Goal: Information Seeking & Learning: Learn about a topic

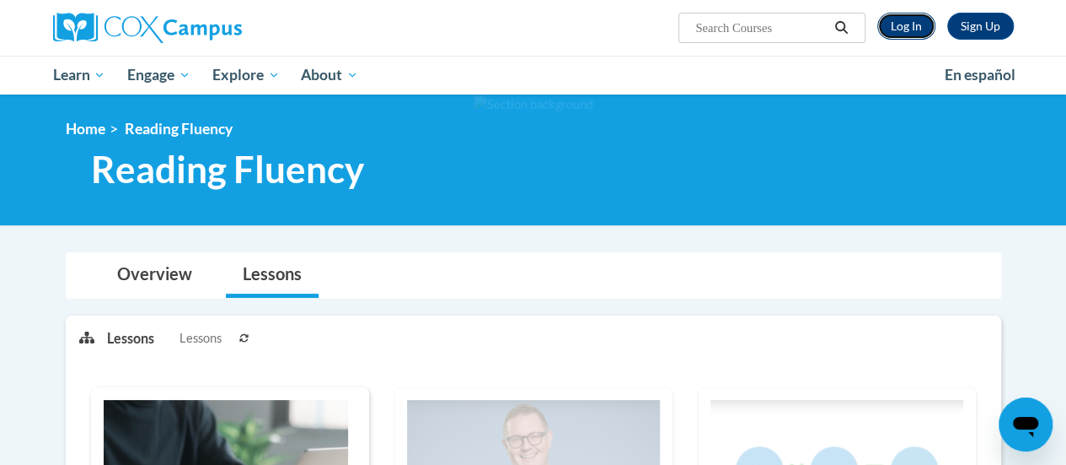
click at [897, 28] on link "Log In" at bounding box center [907, 26] width 58 height 27
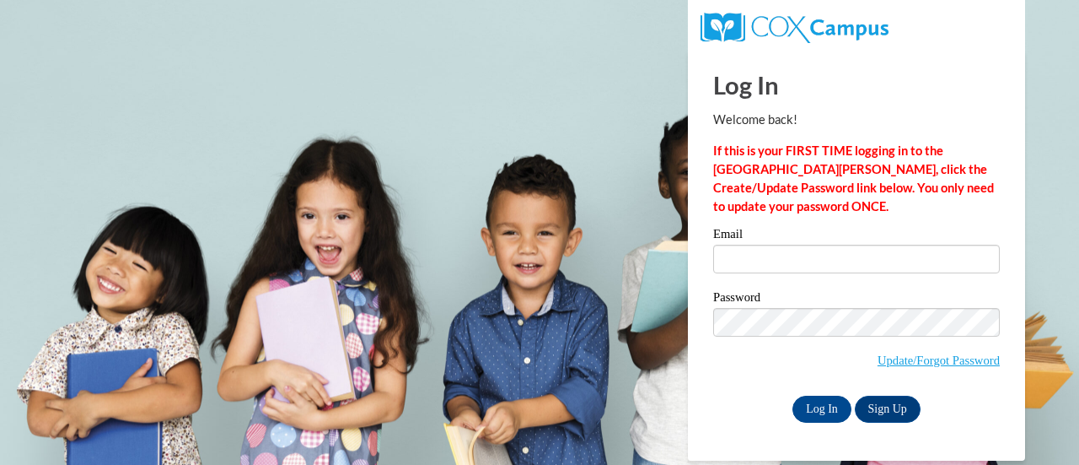
click at [771, 238] on label "Email" at bounding box center [856, 236] width 287 height 17
click at [771, 244] on input "Email" at bounding box center [856, 258] width 287 height 29
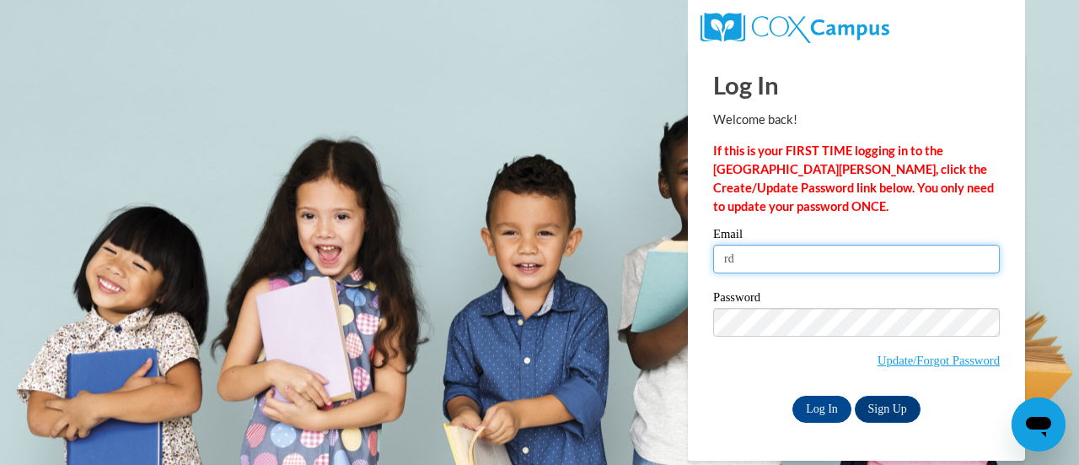
type input "rdavis1@kippmetroatlanta.org"
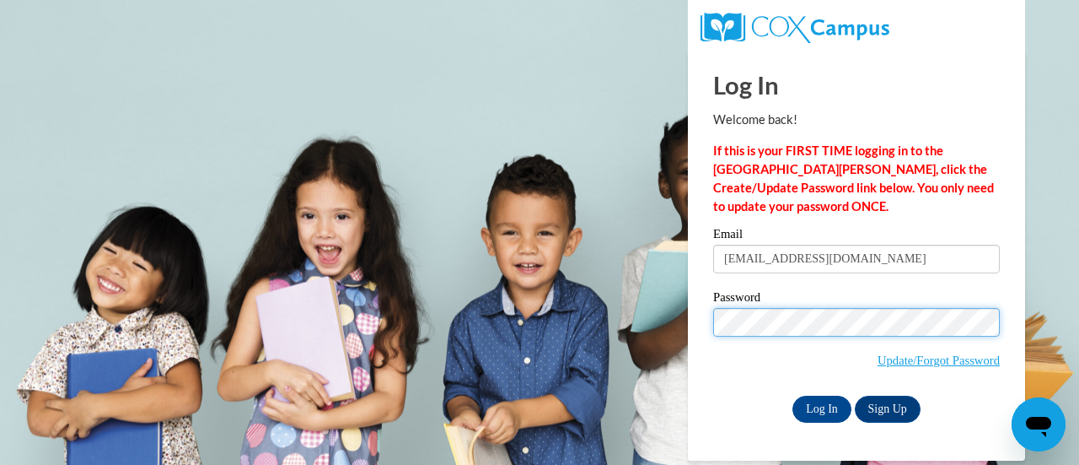
click at [792, 395] on input "Log In" at bounding box center [821, 408] width 59 height 27
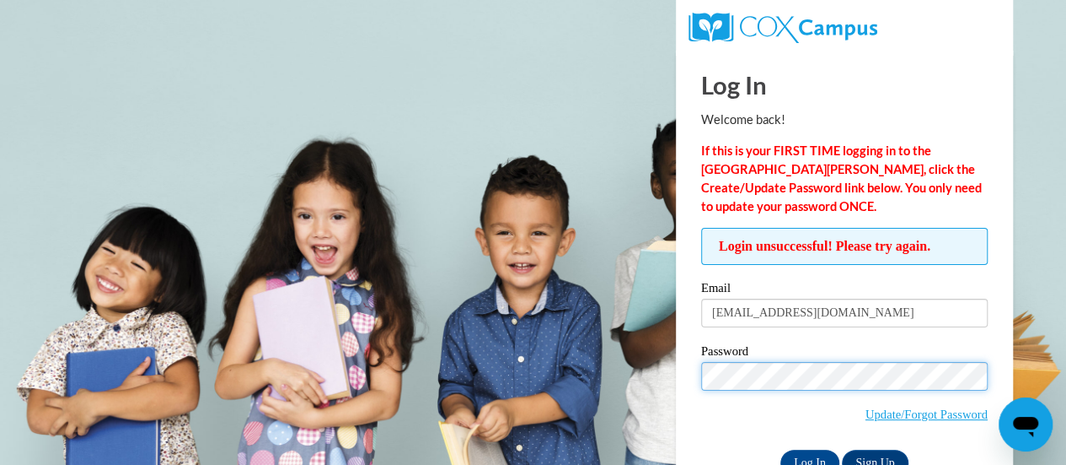
click at [781, 449] on input "Log In" at bounding box center [810, 462] width 59 height 27
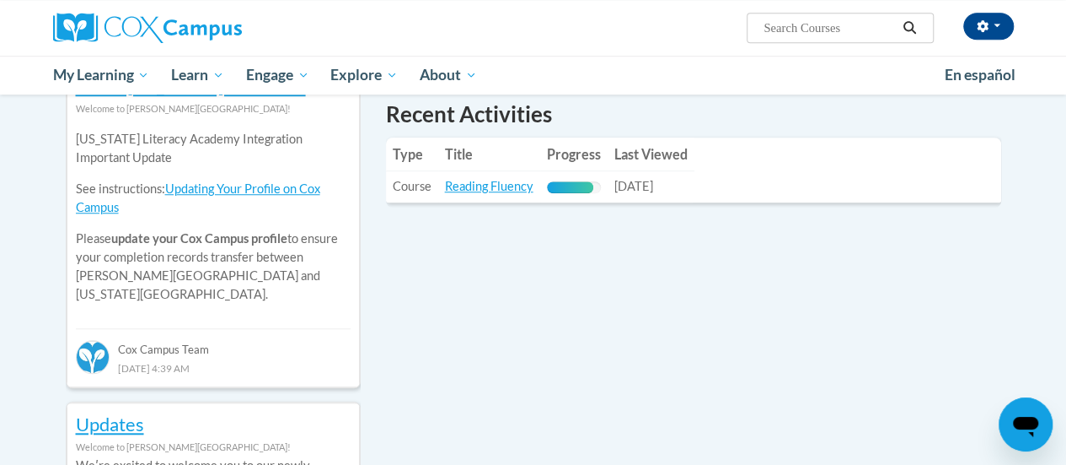
scroll to position [577, 0]
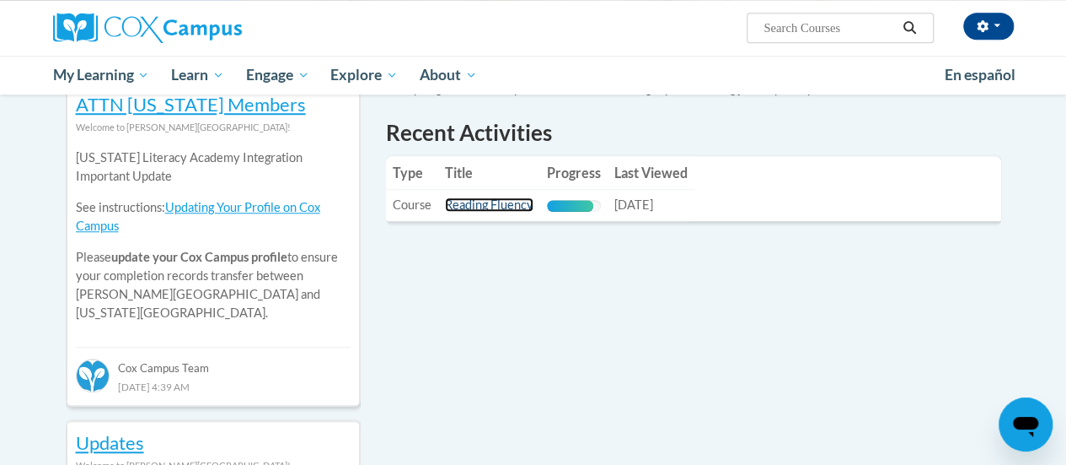
click at [491, 205] on link "Reading Fluency" at bounding box center [489, 204] width 89 height 14
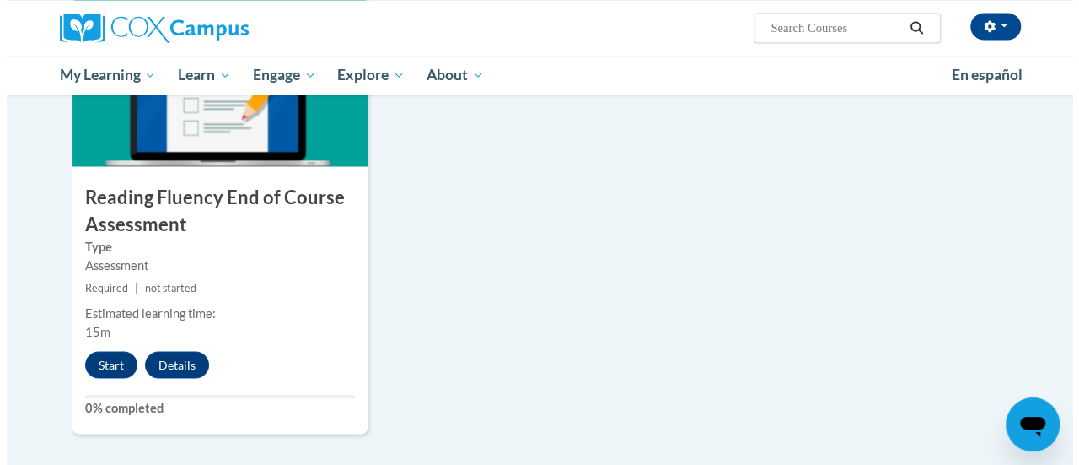
scroll to position [1382, 0]
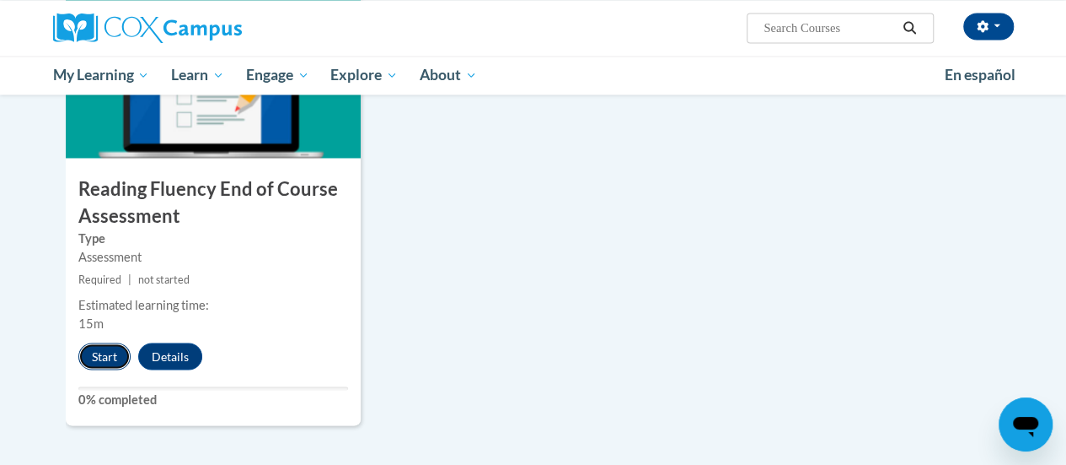
click at [105, 352] on button "Start" at bounding box center [104, 355] width 52 height 27
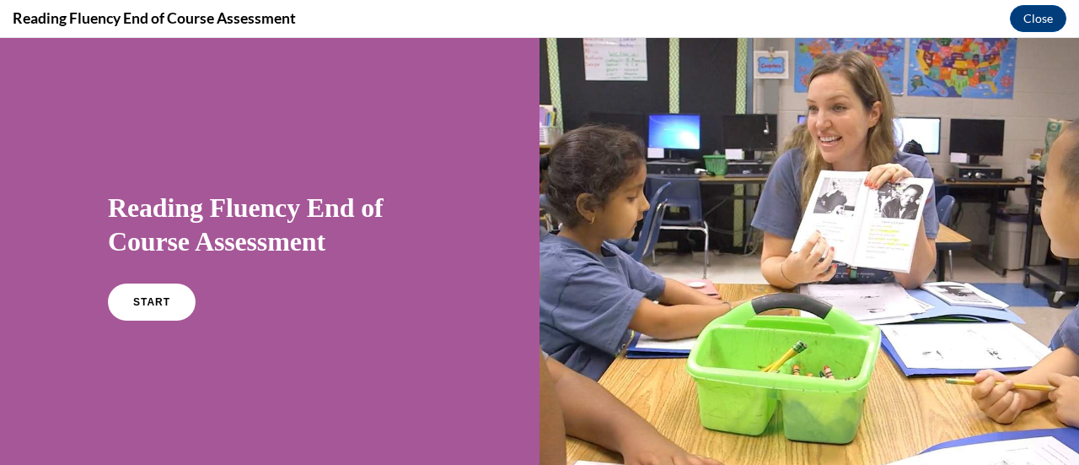
scroll to position [8, 0]
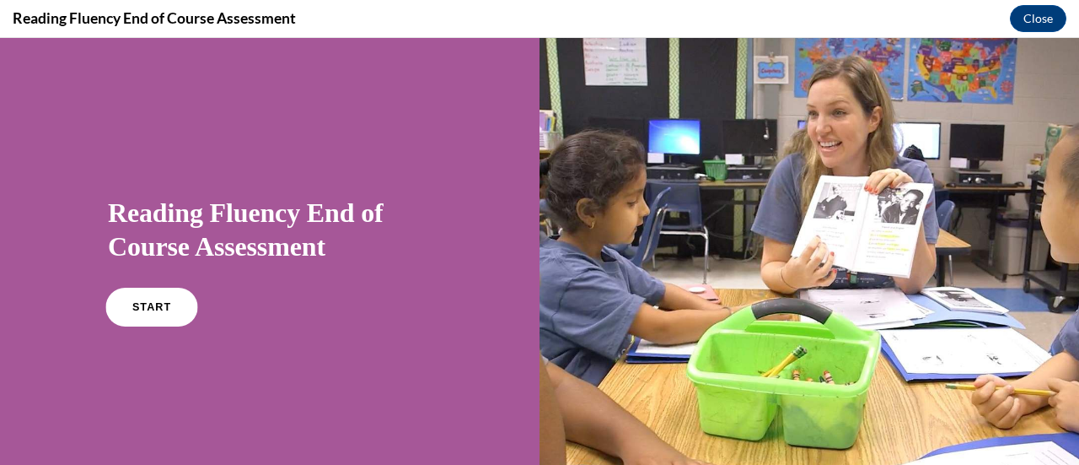
click at [132, 304] on span "START" at bounding box center [151, 307] width 39 height 13
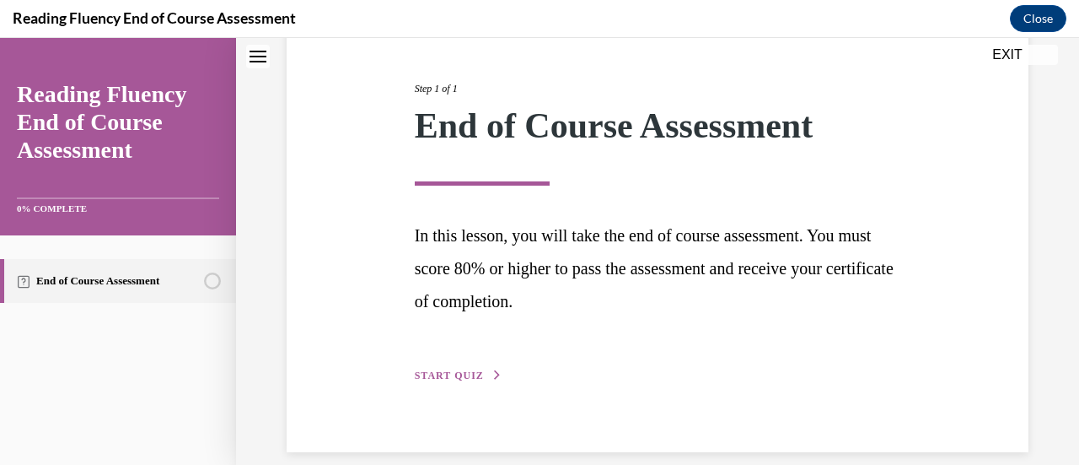
scroll to position [212, 0]
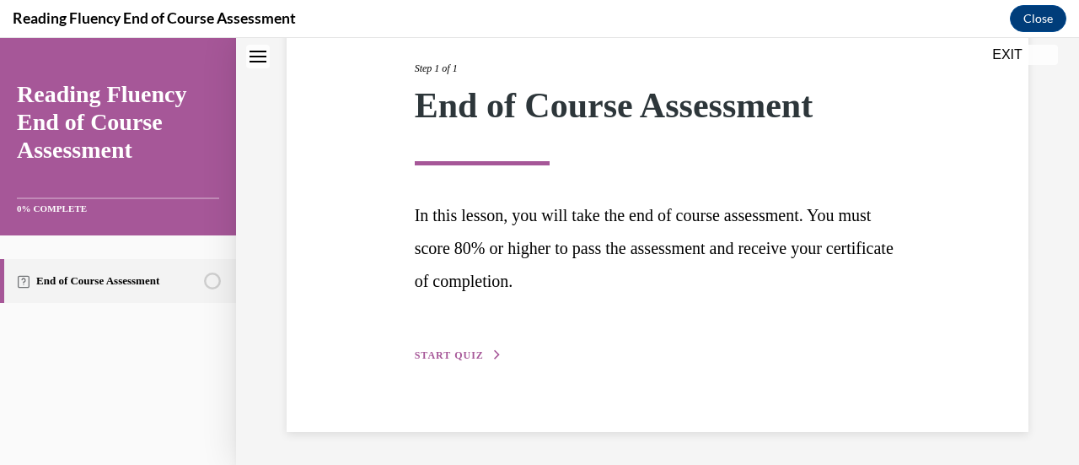
click at [471, 357] on span "START QUIZ" at bounding box center [449, 355] width 69 height 12
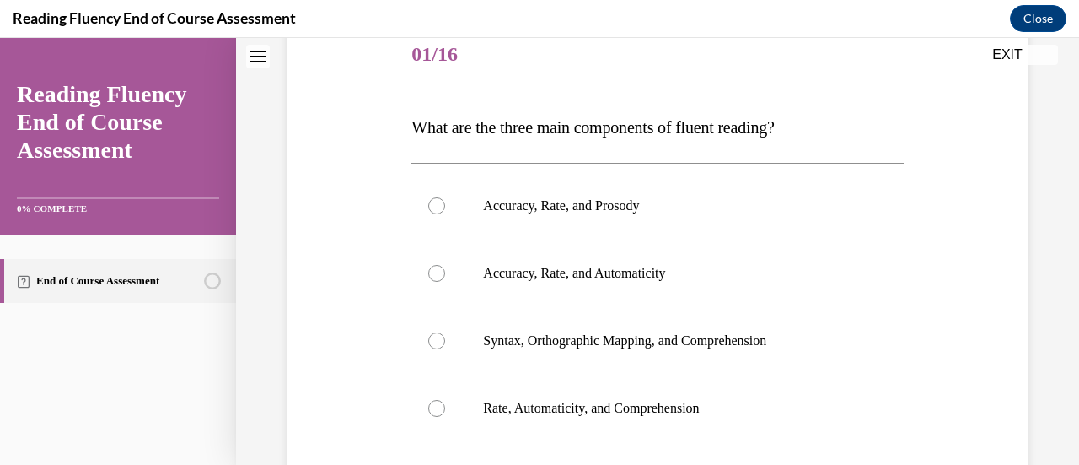
scroll to position [187, 0]
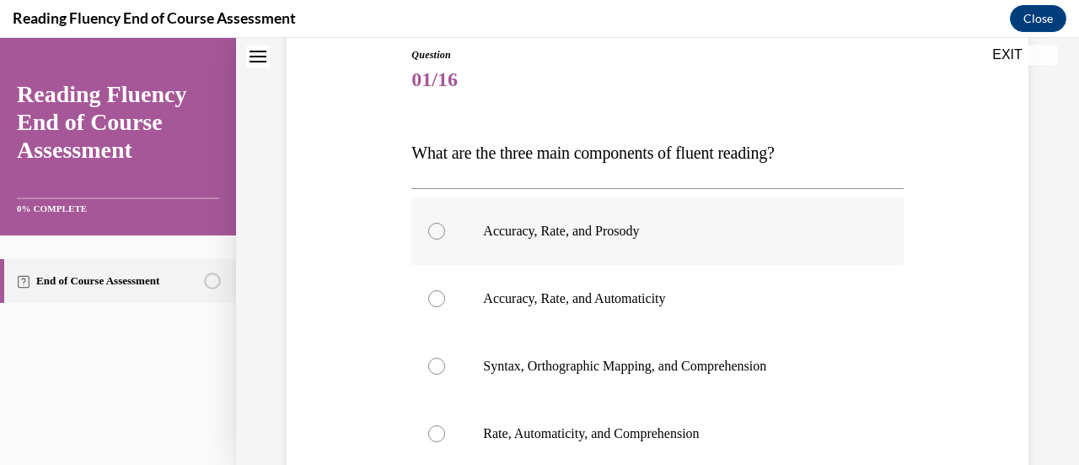
click at [641, 229] on p "Accuracy, Rate, and Prosody" at bounding box center [672, 231] width 378 height 17
click at [445, 229] on input "Accuracy, Rate, and Prosody" at bounding box center [436, 231] width 17 height 17
radio input "true"
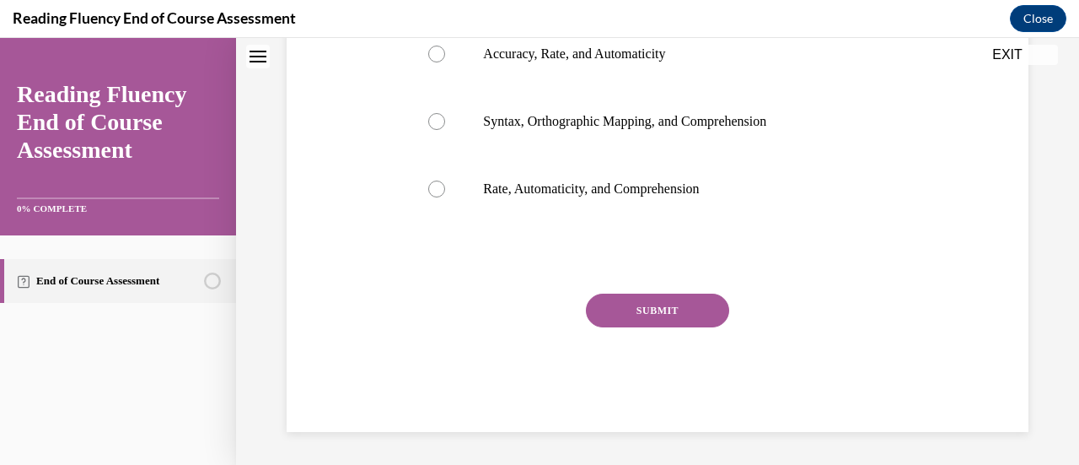
scroll to position [431, 0]
click at [640, 320] on button "SUBMIT" at bounding box center [657, 311] width 143 height 34
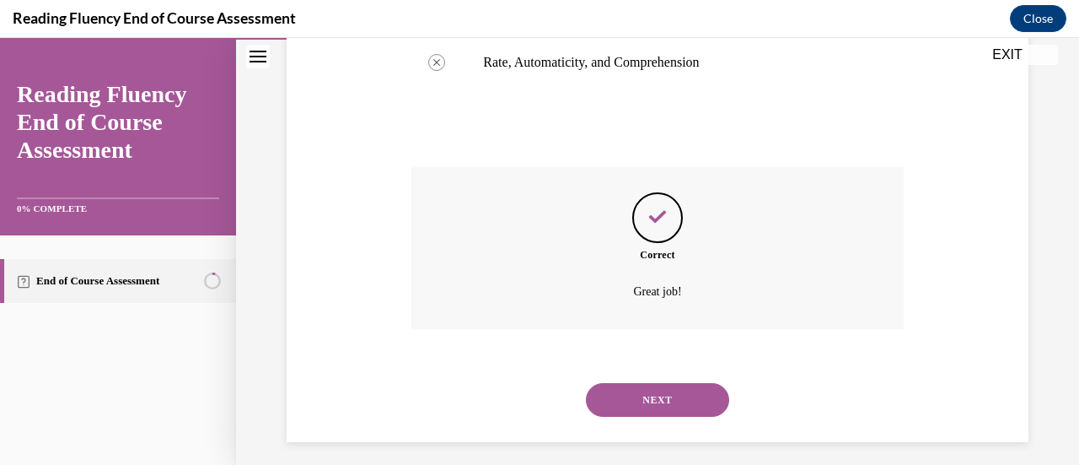
scroll to position [568, 0]
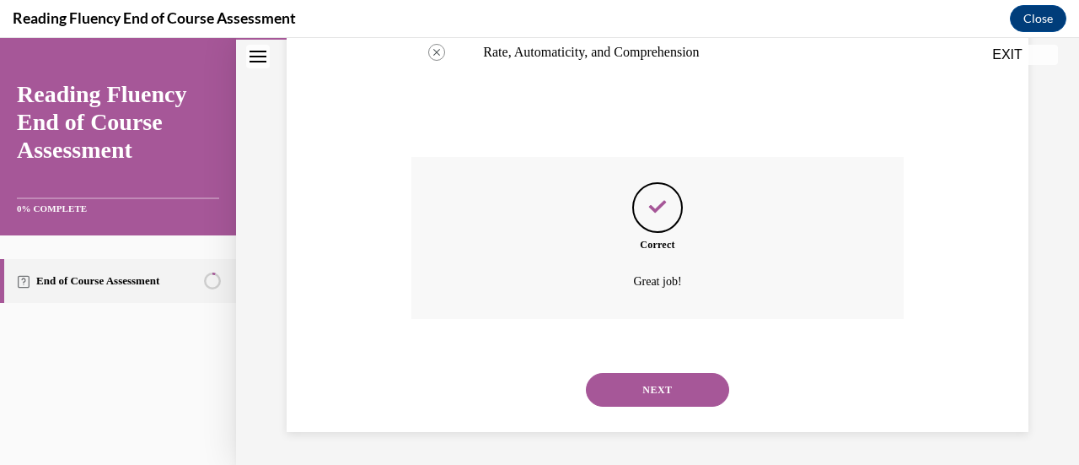
click at [652, 389] on button "NEXT" at bounding box center [657, 390] width 143 height 34
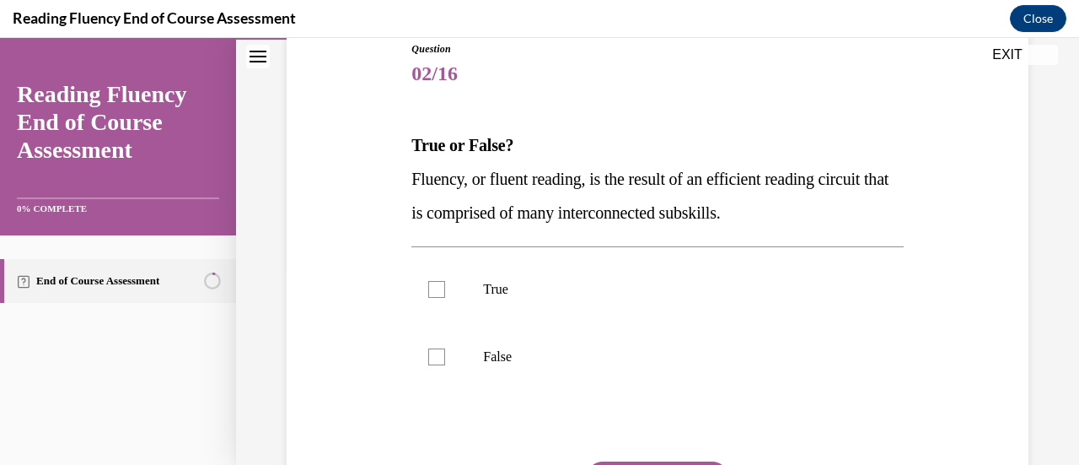
scroll to position [194, 0]
click at [682, 210] on span "Fluency, or fluent reading, is the result of an efficient reading circuit that …" at bounding box center [649, 195] width 477 height 52
click at [442, 298] on label "True" at bounding box center [656, 288] width 491 height 67
click at [442, 297] on input "True" at bounding box center [436, 288] width 17 height 17
checkbox input "true"
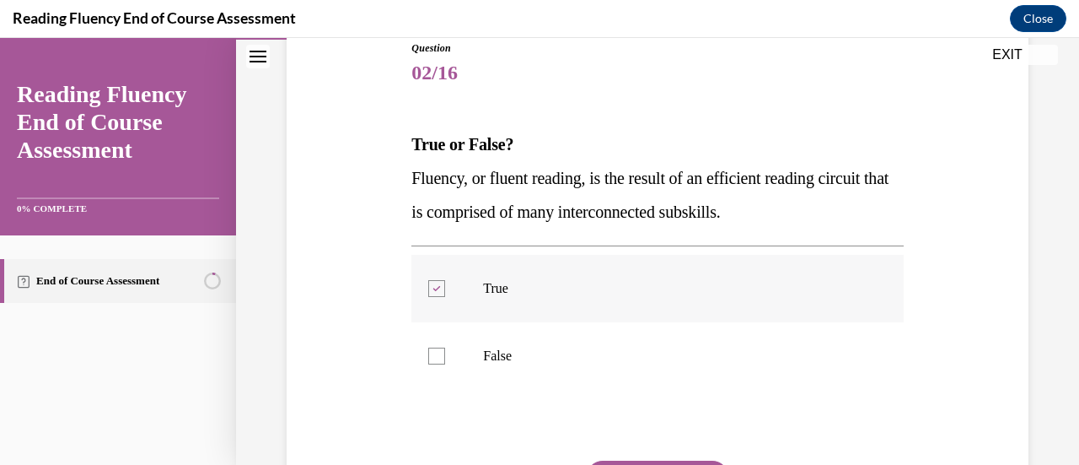
scroll to position [361, 0]
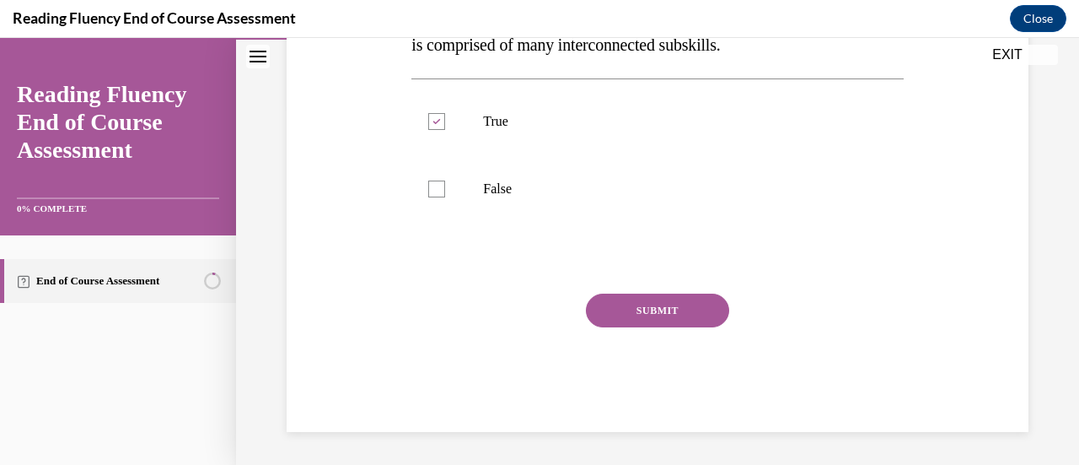
click at [651, 316] on button "SUBMIT" at bounding box center [657, 310] width 143 height 34
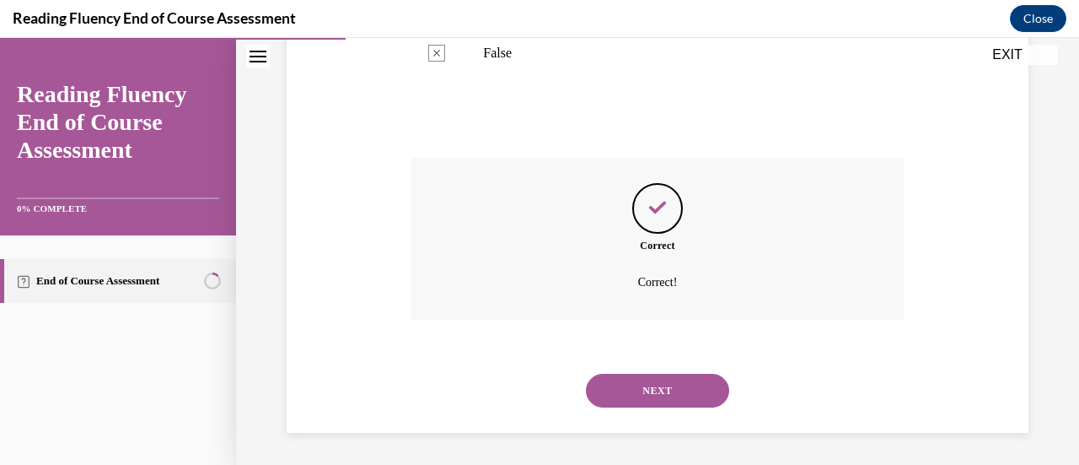
scroll to position [497, 0]
click at [646, 387] on button "NEXT" at bounding box center [657, 390] width 143 height 34
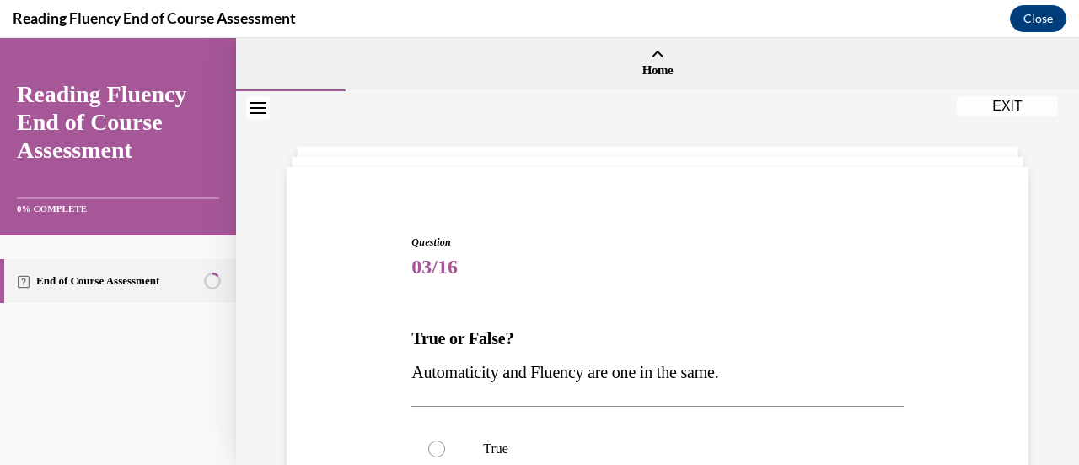
drag, startPoint x: 646, startPoint y: 387, endPoint x: 582, endPoint y: 286, distance: 119.7
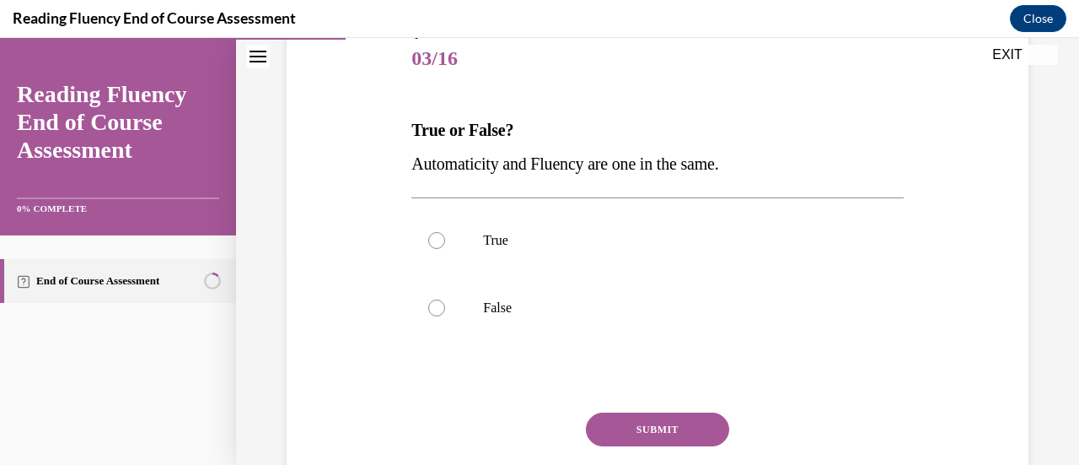
scroll to position [209, 0]
click at [508, 252] on label "True" at bounding box center [656, 239] width 491 height 67
click at [445, 248] on input "True" at bounding box center [436, 239] width 17 height 17
radio input "true"
click at [497, 299] on p "False" at bounding box center [672, 306] width 378 height 17
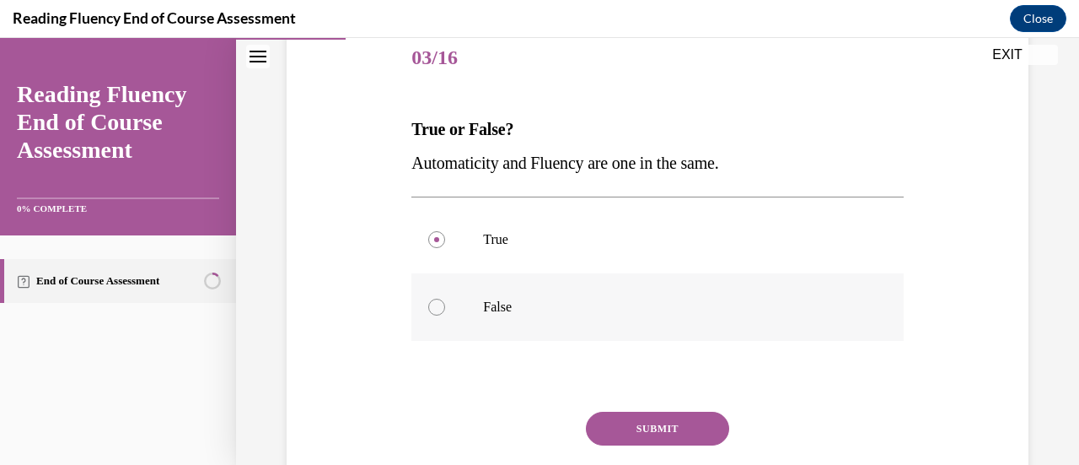
click at [445, 299] on input "False" at bounding box center [436, 306] width 17 height 17
radio input "true"
click at [638, 436] on button "SUBMIT" at bounding box center [657, 428] width 143 height 34
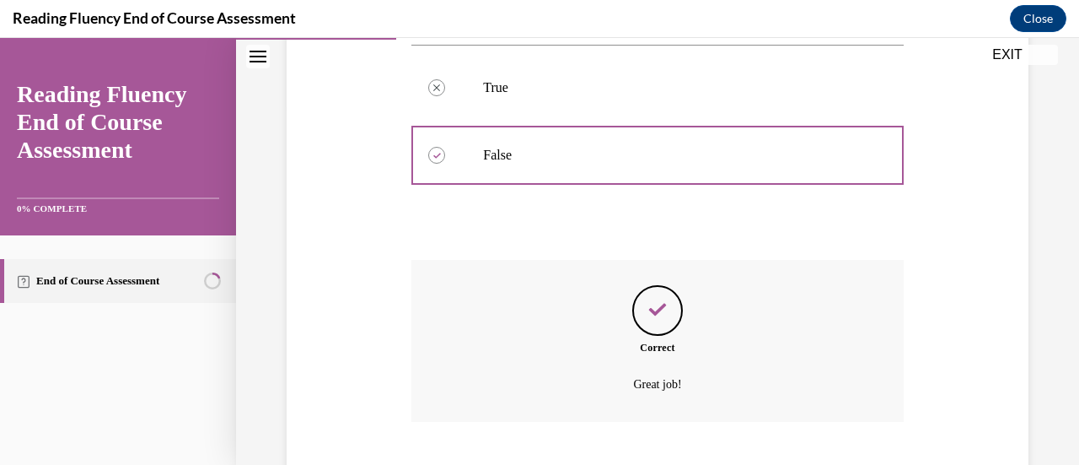
scroll to position [464, 0]
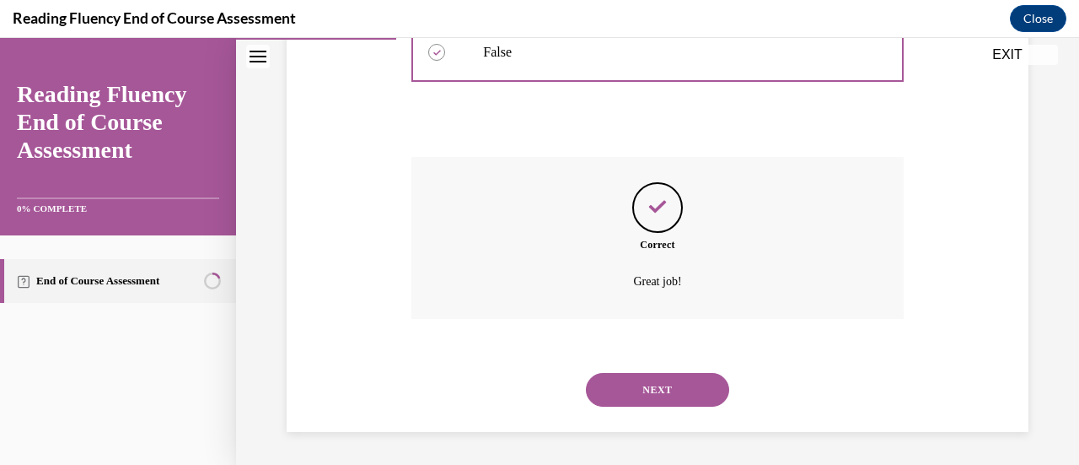
click at [642, 395] on button "NEXT" at bounding box center [657, 390] width 143 height 34
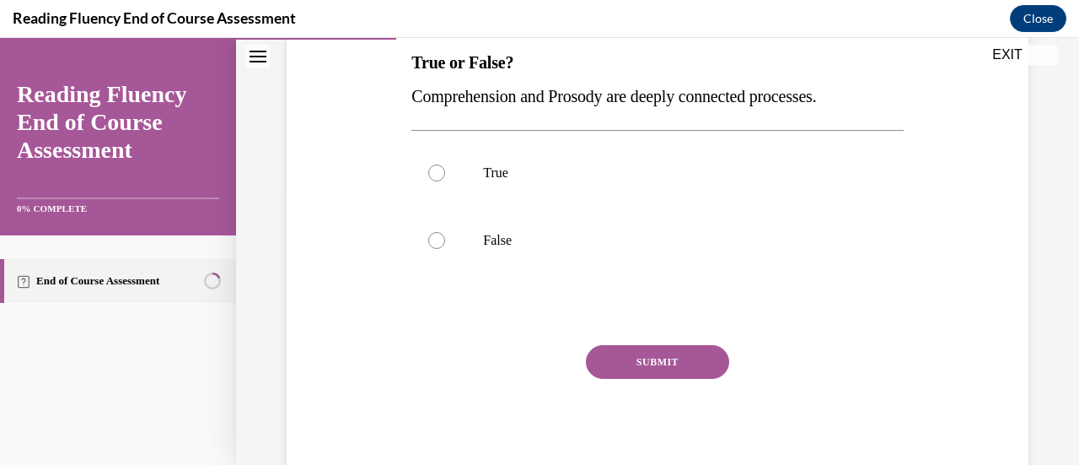
scroll to position [282, 0]
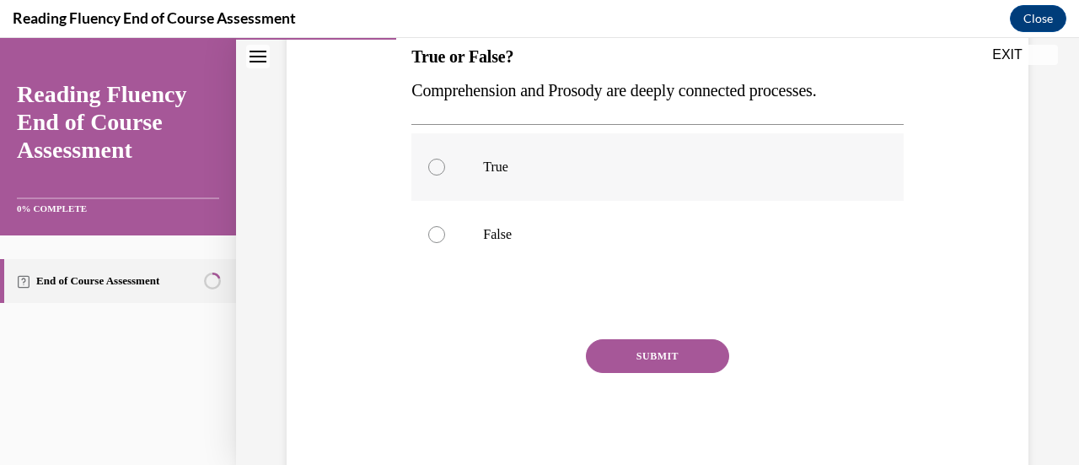
click at [546, 176] on label "True" at bounding box center [656, 166] width 491 height 67
click at [445, 175] on input "True" at bounding box center [436, 166] width 17 height 17
radio input "true"
click at [626, 365] on button "SUBMIT" at bounding box center [657, 356] width 143 height 34
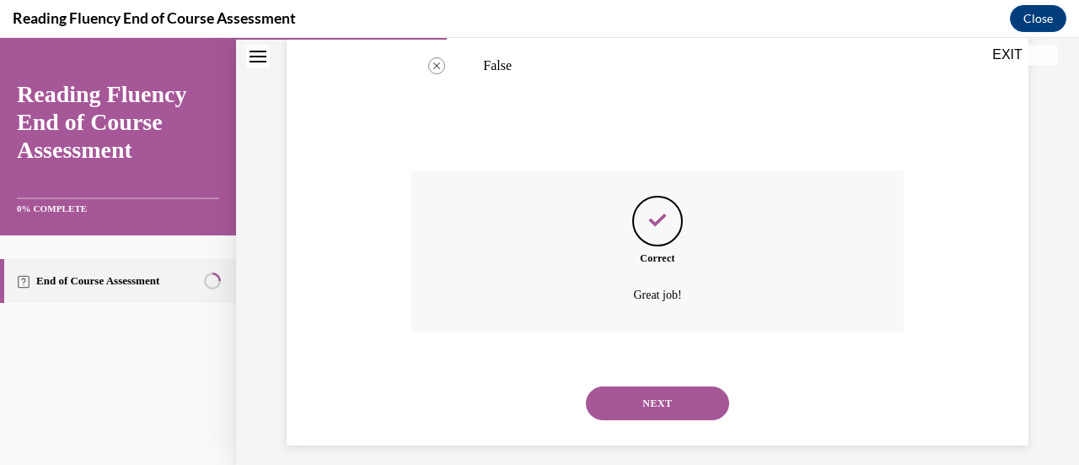
scroll to position [464, 0]
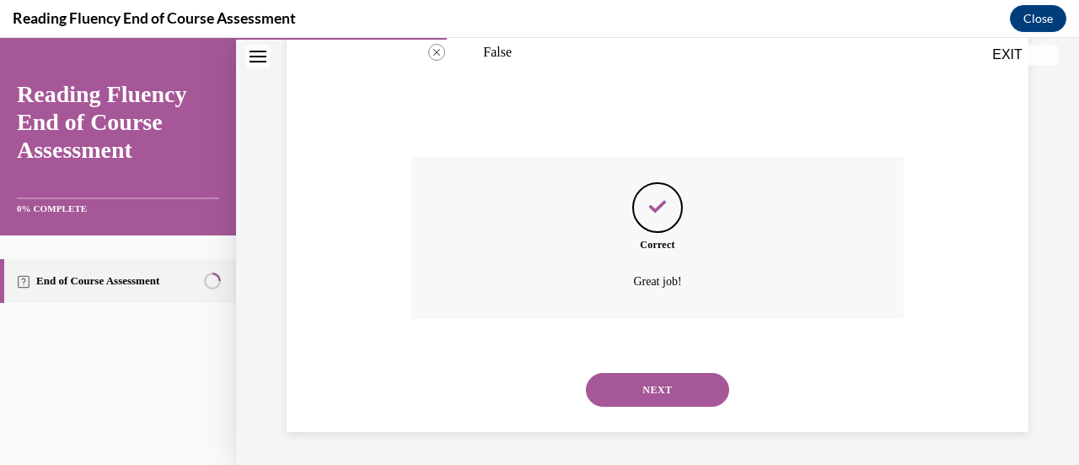
click at [648, 402] on button "NEXT" at bounding box center [657, 390] width 143 height 34
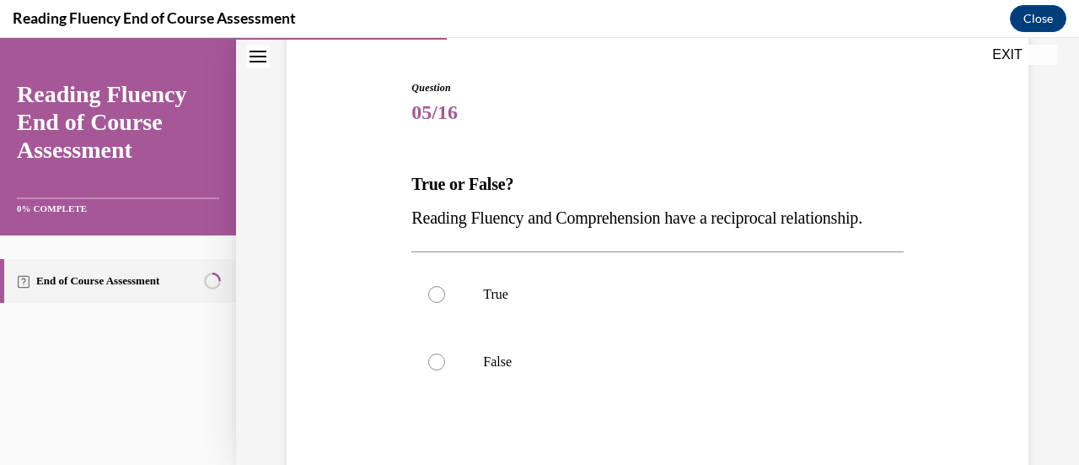
scroll to position [232, 0]
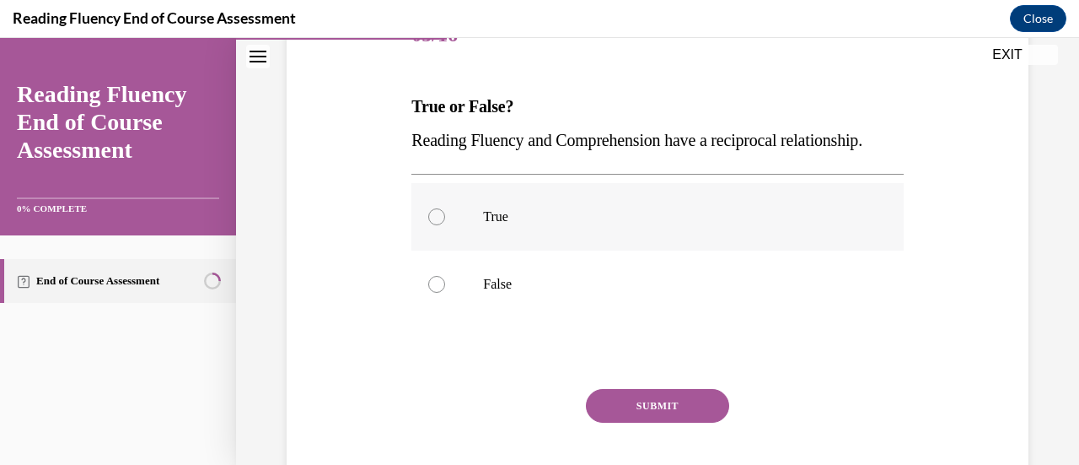
click at [613, 225] on p "True" at bounding box center [672, 216] width 378 height 17
click at [445, 225] on input "True" at bounding box center [436, 216] width 17 height 17
radio input "true"
click at [647, 422] on button "SUBMIT" at bounding box center [657, 406] width 143 height 34
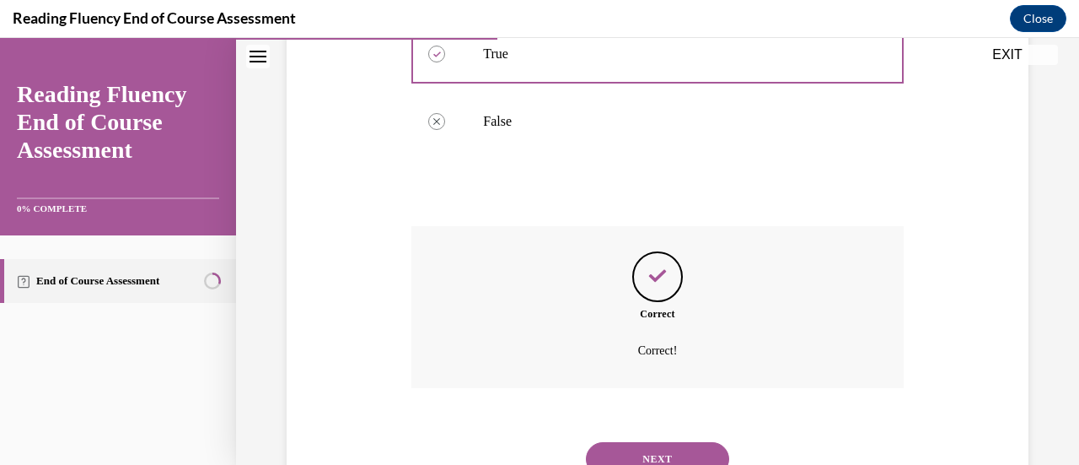
scroll to position [497, 0]
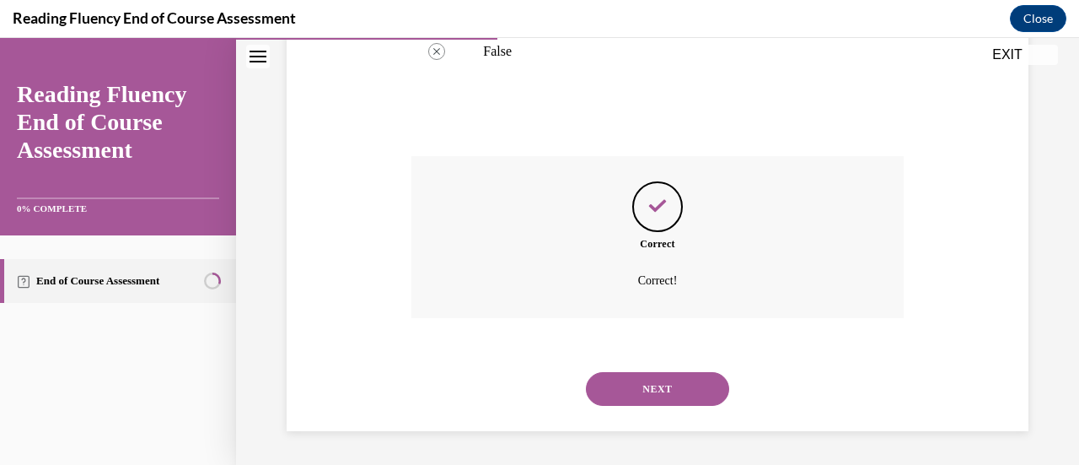
click at [616, 393] on button "NEXT" at bounding box center [657, 389] width 143 height 34
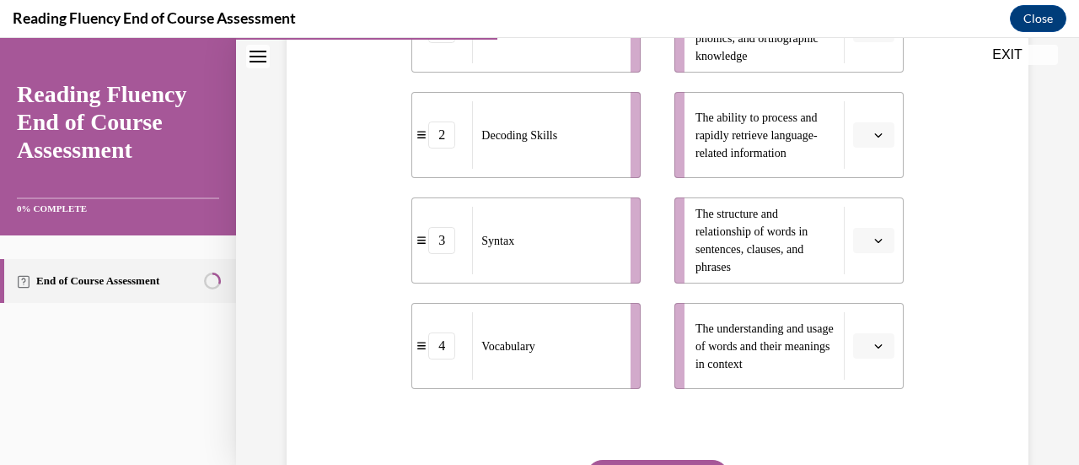
scroll to position [460, 0]
click at [873, 235] on span "button" at bounding box center [879, 241] width 12 height 12
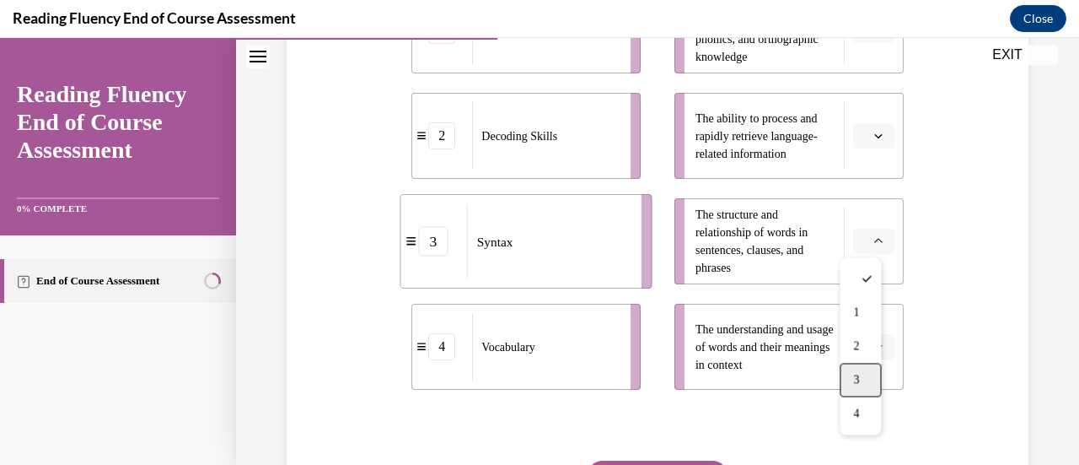
click at [859, 374] on span "3" at bounding box center [856, 379] width 6 height 13
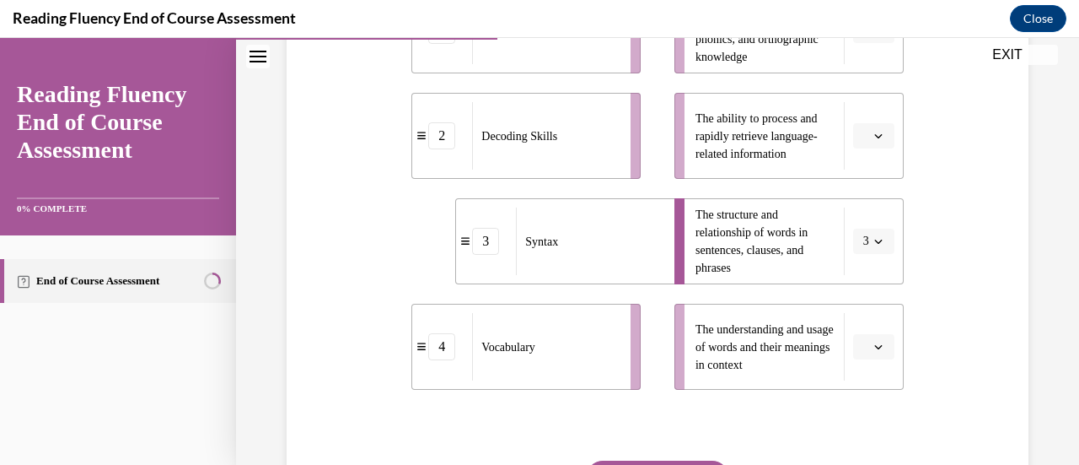
click at [875, 348] on button "button" at bounding box center [873, 346] width 41 height 25
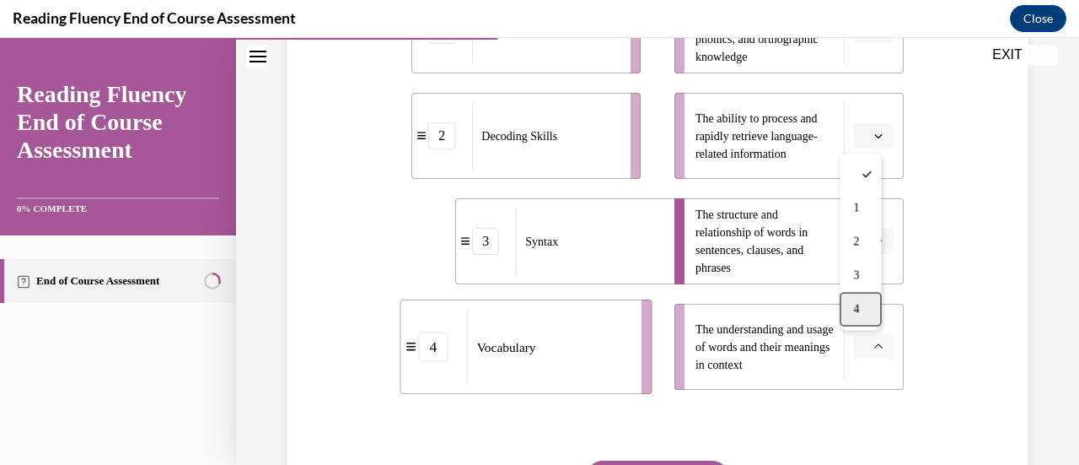
click at [869, 301] on div "4" at bounding box center [860, 310] width 41 height 34
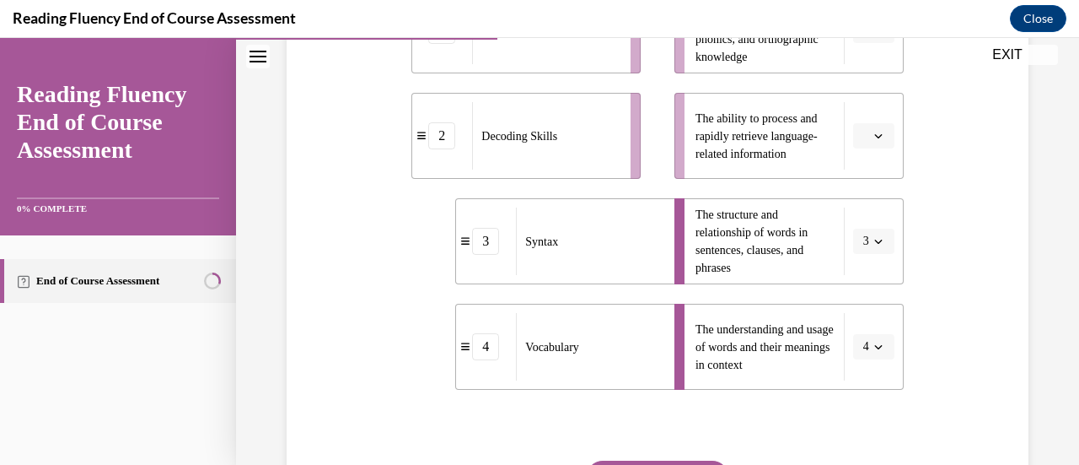
click at [930, 284] on div "Question 06/16 Match the subskills below that contribute to fluent reading with…" at bounding box center [657, 160] width 750 height 875
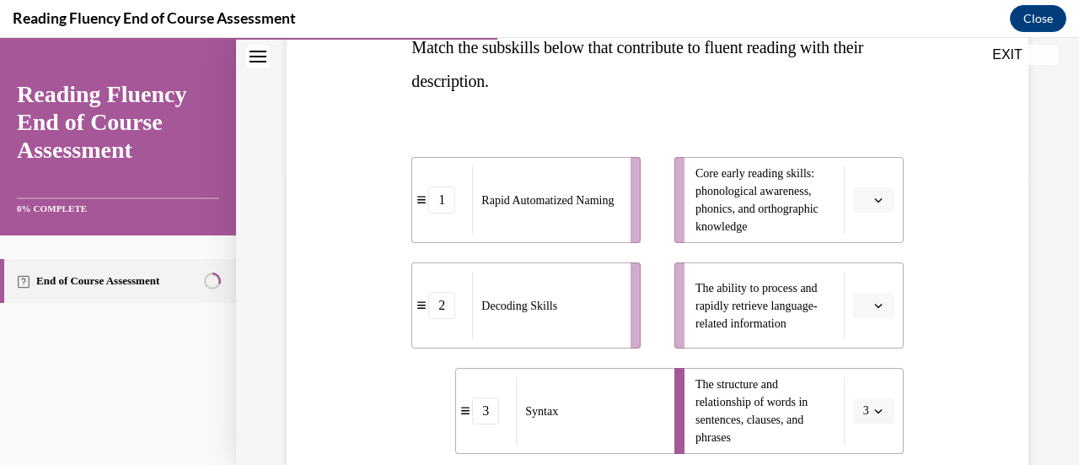
scroll to position [274, 0]
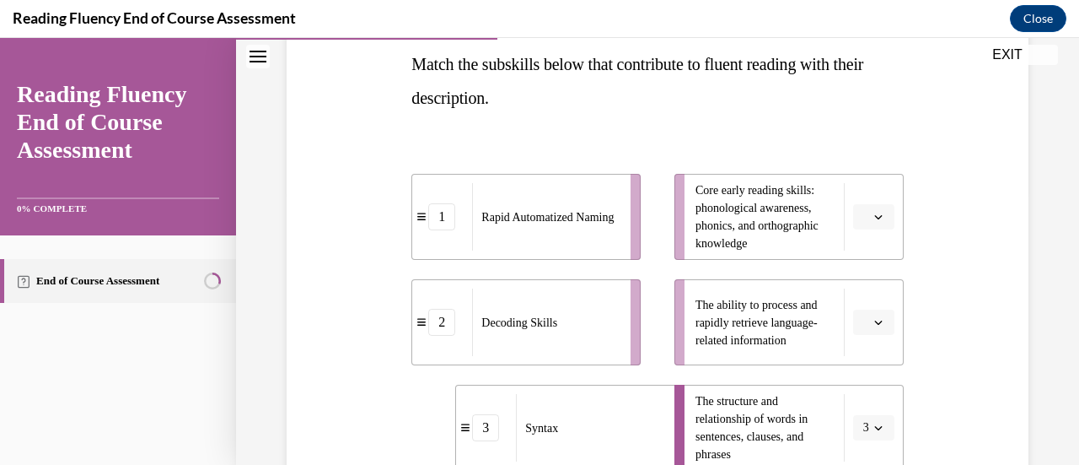
click at [866, 209] on button "button" at bounding box center [873, 216] width 41 height 25
click at [862, 320] on div "2" at bounding box center [860, 321] width 41 height 34
click at [873, 326] on span "button" at bounding box center [879, 322] width 12 height 12
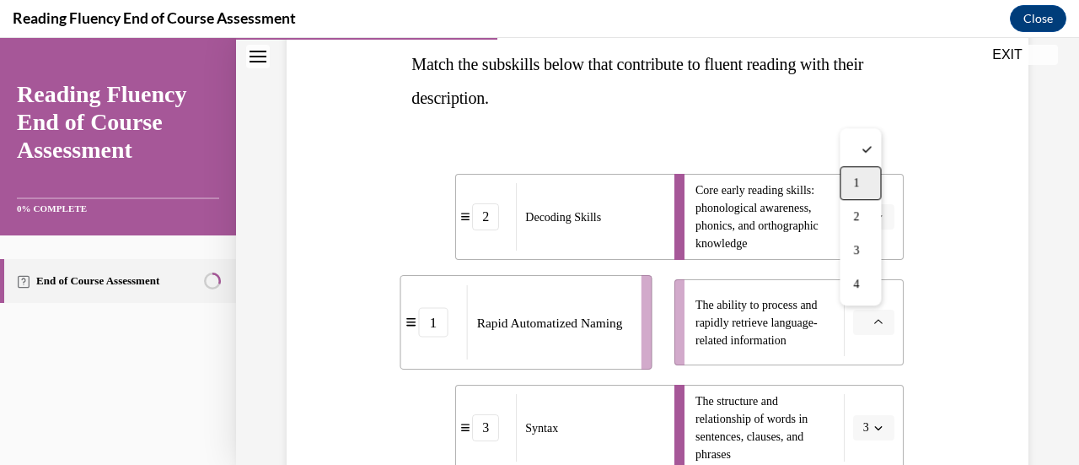
click at [853, 185] on span "1" at bounding box center [856, 182] width 6 height 13
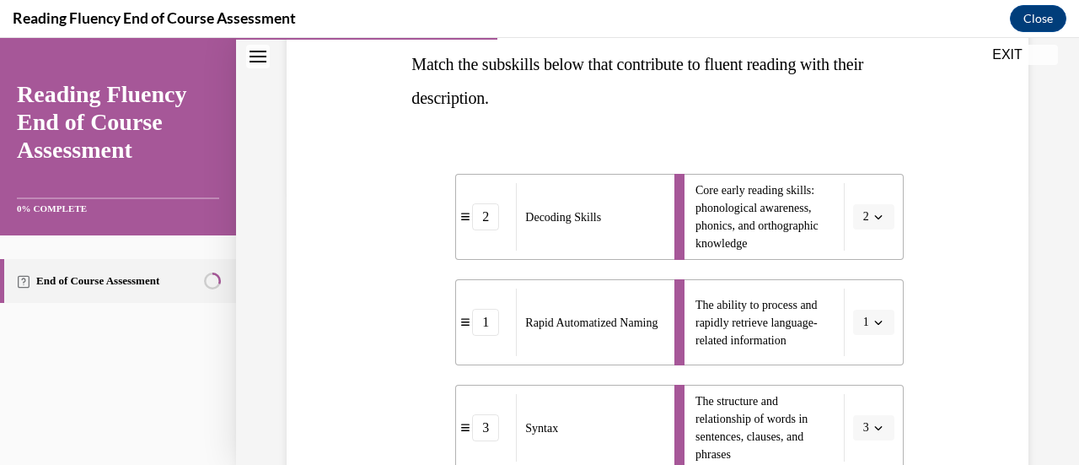
click at [936, 319] on div "Question 06/16 Match the subskills below that contribute to fluent reading with…" at bounding box center [657, 347] width 750 height 875
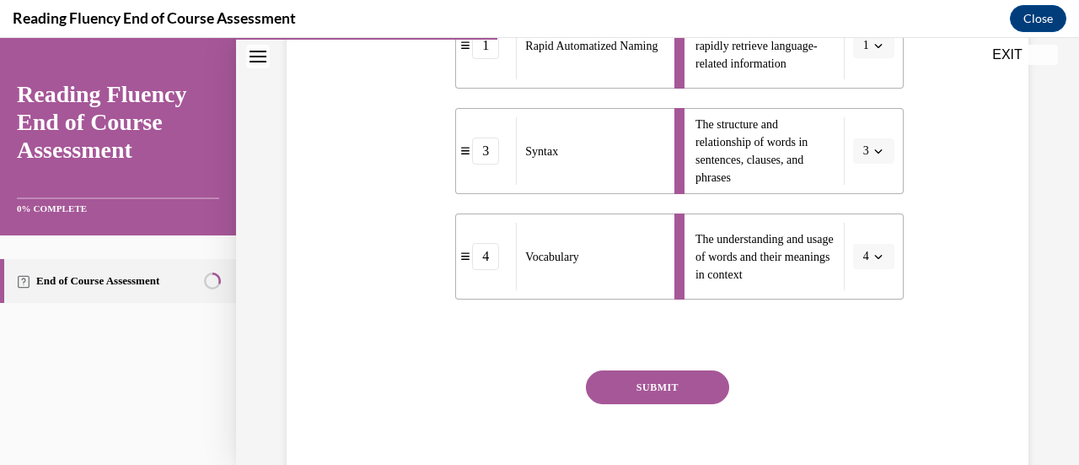
scroll to position [552, 0]
click at [655, 386] on button "SUBMIT" at bounding box center [657, 385] width 143 height 34
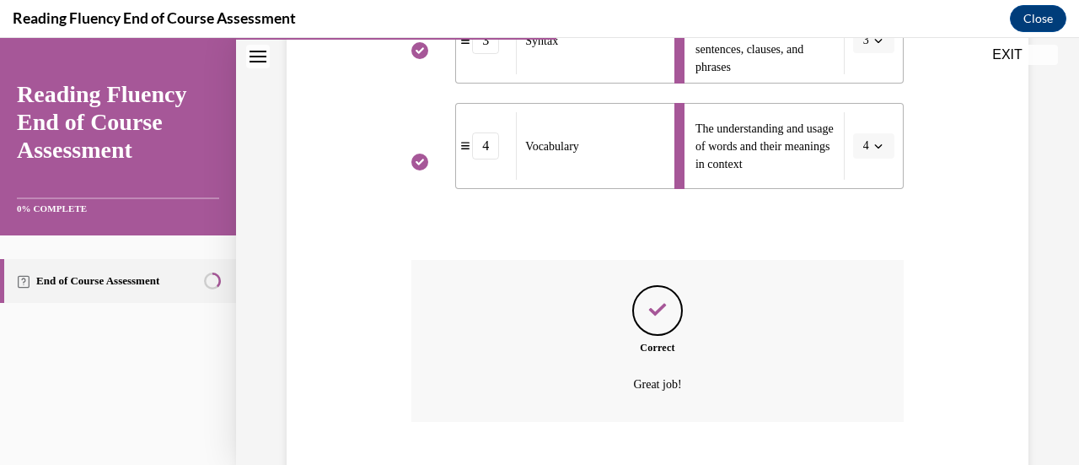
scroll to position [764, 0]
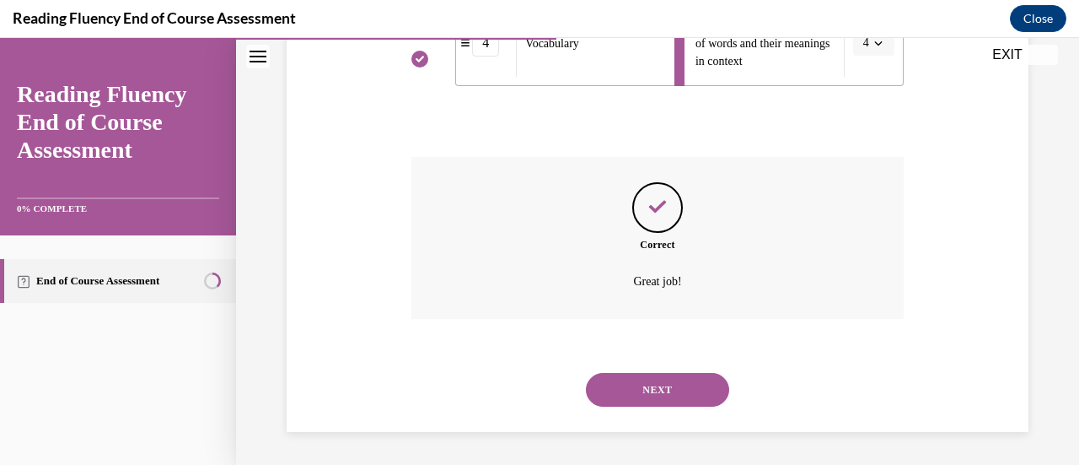
click at [655, 390] on button "NEXT" at bounding box center [657, 390] width 143 height 34
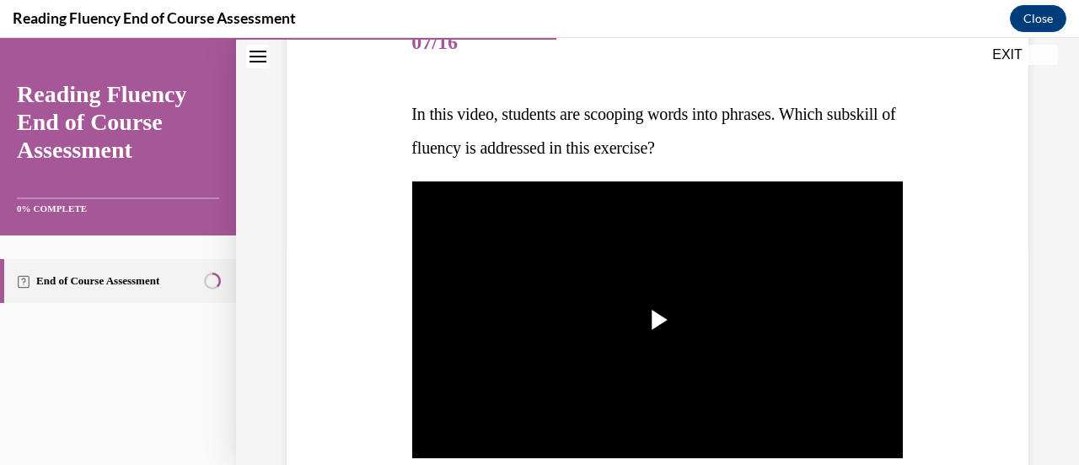
scroll to position [224, 0]
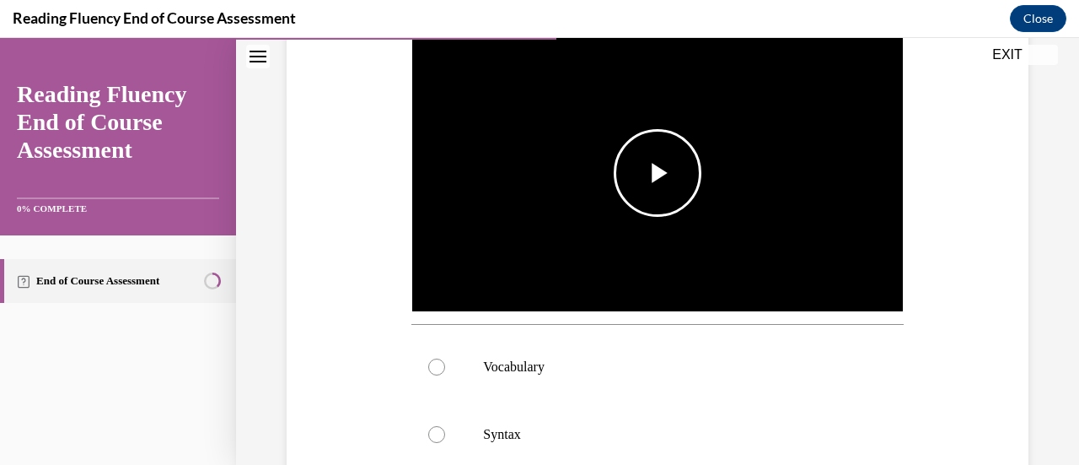
click at [658, 173] on span "Video player" at bounding box center [658, 173] width 0 height 0
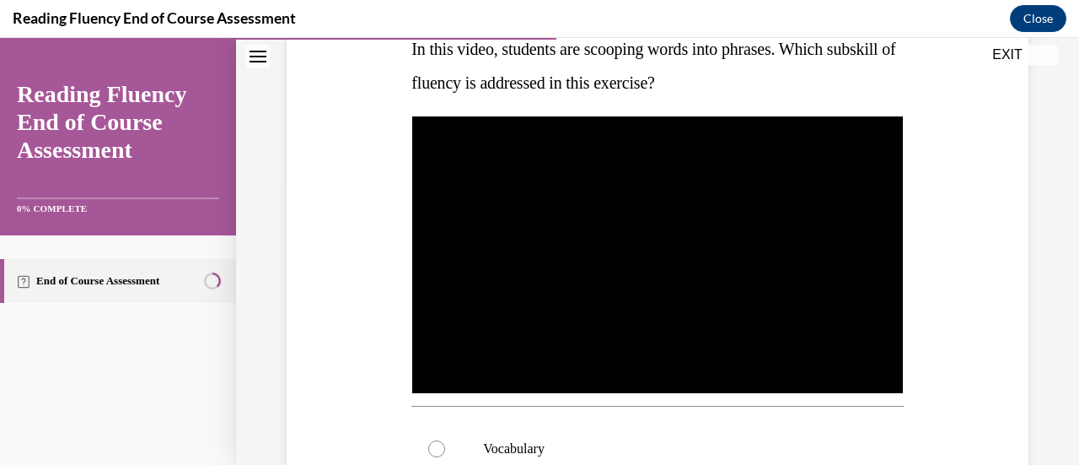
scroll to position [287, 0]
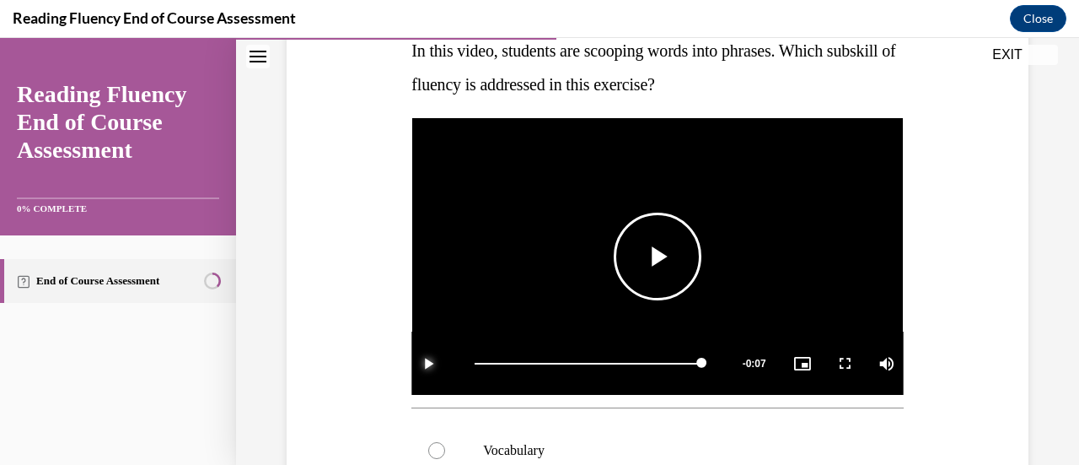
click at [426, 363] on span "Video player" at bounding box center [428, 363] width 34 height 0
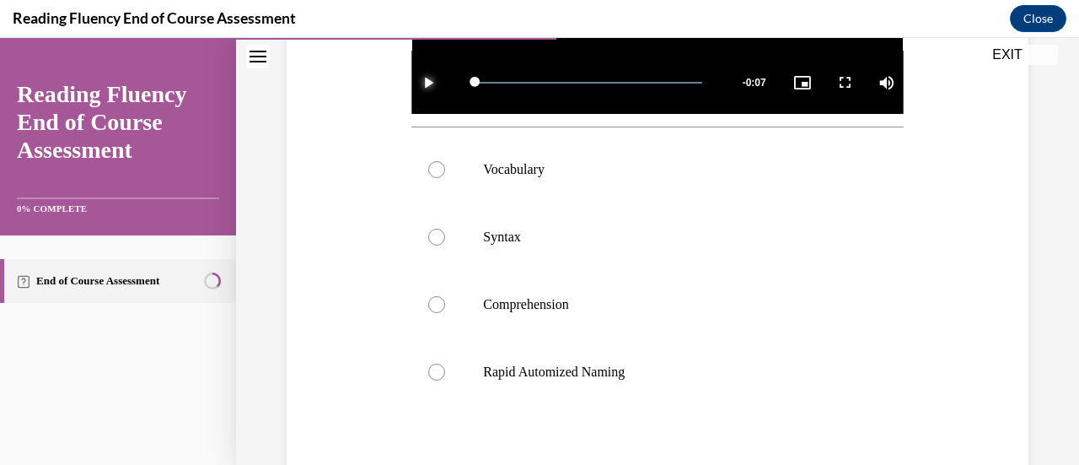
scroll to position [577, 0]
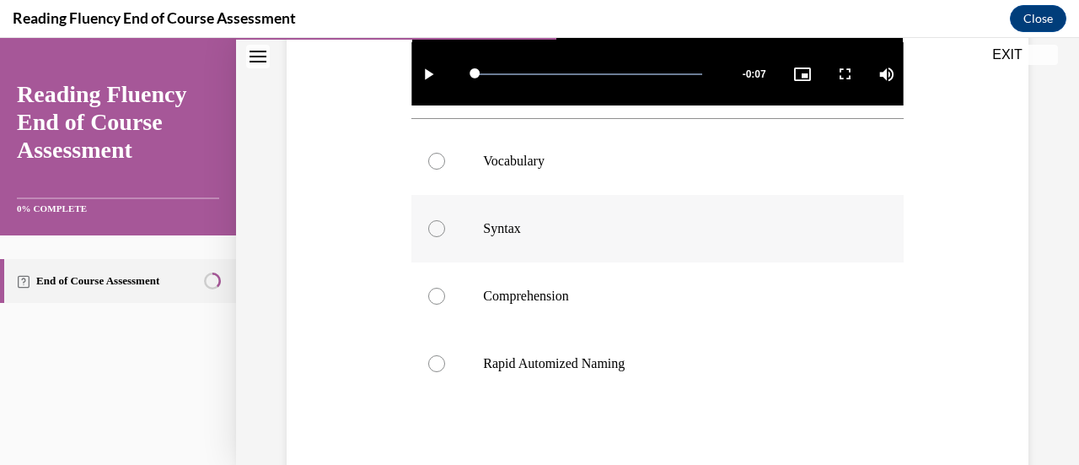
click at [553, 207] on label "Syntax" at bounding box center [656, 228] width 491 height 67
click at [445, 220] on input "Syntax" at bounding box center [436, 228] width 17 height 17
radio input "true"
click at [478, 167] on label "Vocabulary" at bounding box center [656, 160] width 491 height 67
click at [445, 167] on input "Vocabulary" at bounding box center [436, 161] width 17 height 17
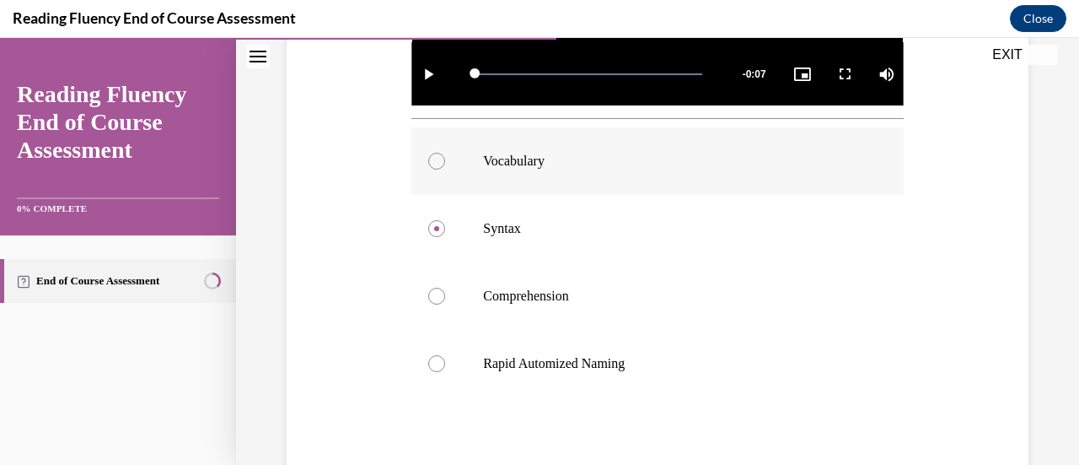
radio input "true"
click at [496, 213] on label "Syntax" at bounding box center [656, 228] width 491 height 67
click at [445, 220] on input "Syntax" at bounding box center [436, 228] width 17 height 17
radio input "true"
click at [293, 216] on div "Question 07/16 In this video, students are scooping words into phrases. Which s…" at bounding box center [657, 106] width 750 height 999
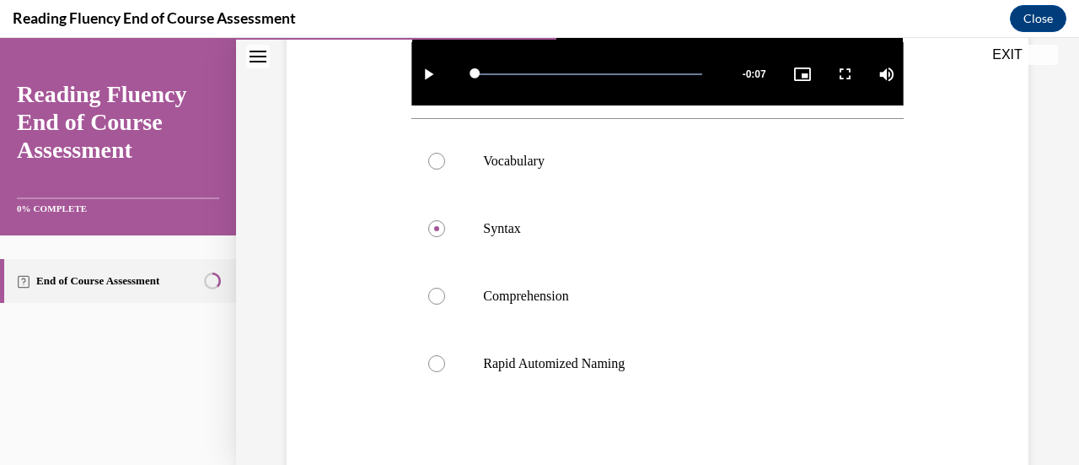
scroll to position [746, 0]
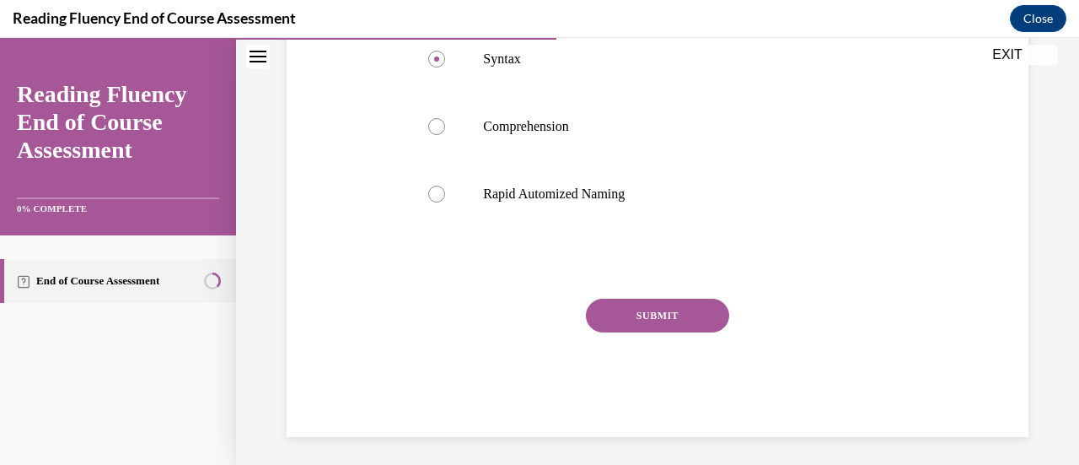
click at [647, 318] on button "SUBMIT" at bounding box center [657, 315] width 143 height 34
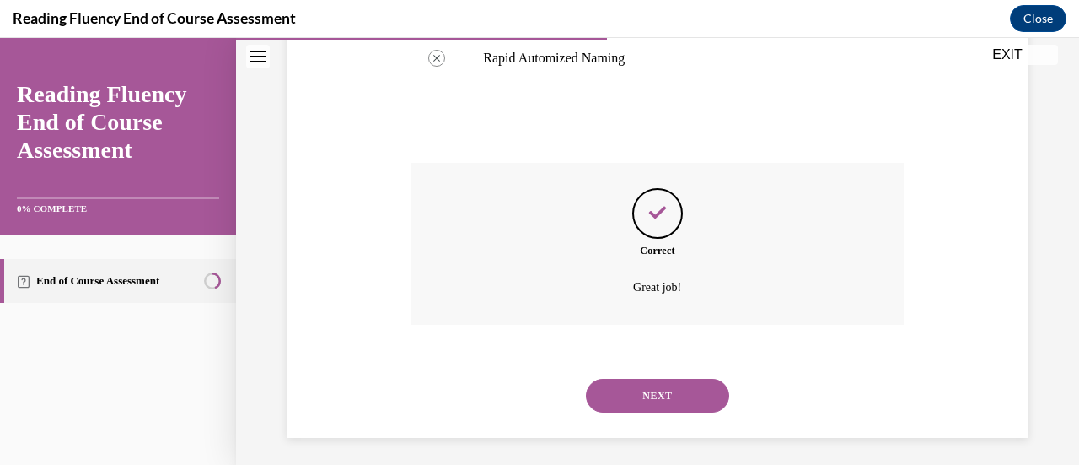
scroll to position [883, 0]
click at [624, 389] on button "NEXT" at bounding box center [657, 395] width 143 height 34
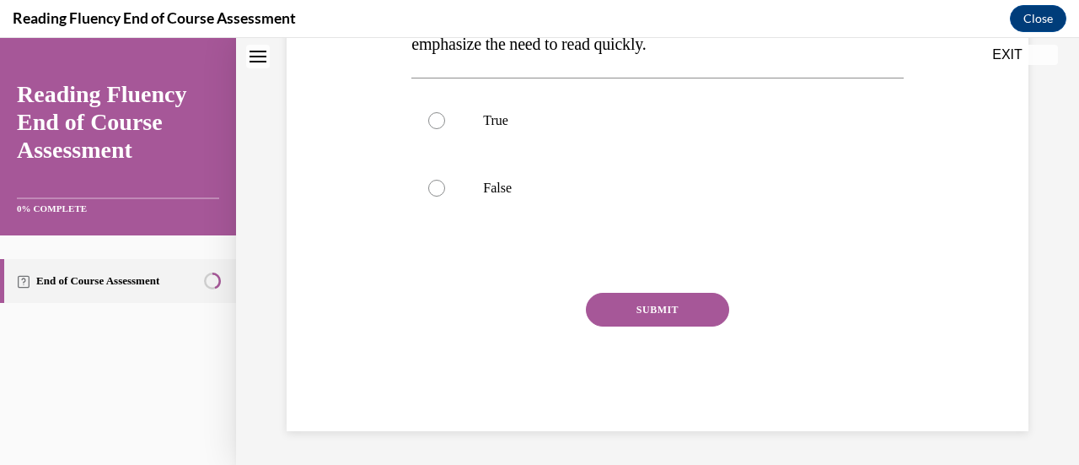
scroll to position [0, 0]
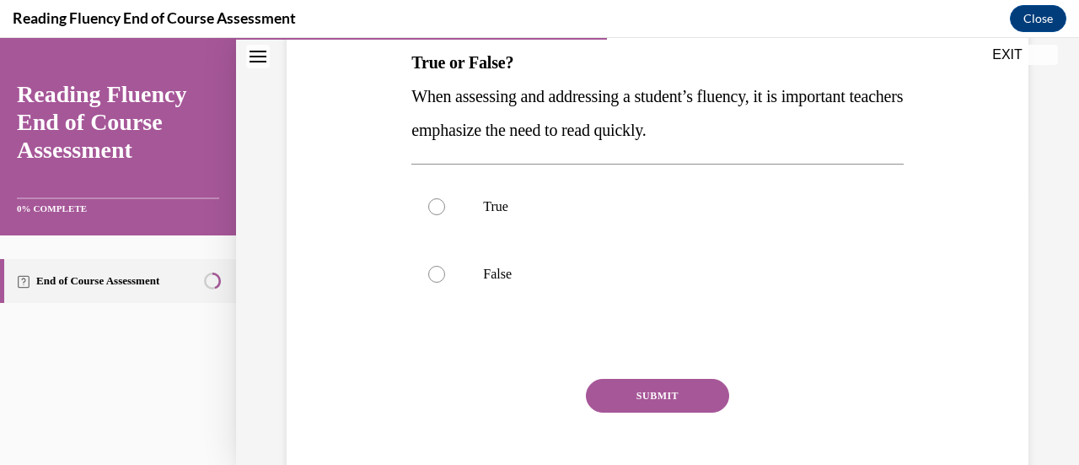
scroll to position [275, 0]
click at [487, 284] on label "False" at bounding box center [656, 274] width 491 height 67
click at [445, 283] on input "False" at bounding box center [436, 274] width 17 height 17
radio input "true"
click at [644, 382] on button "SUBMIT" at bounding box center [657, 396] width 143 height 34
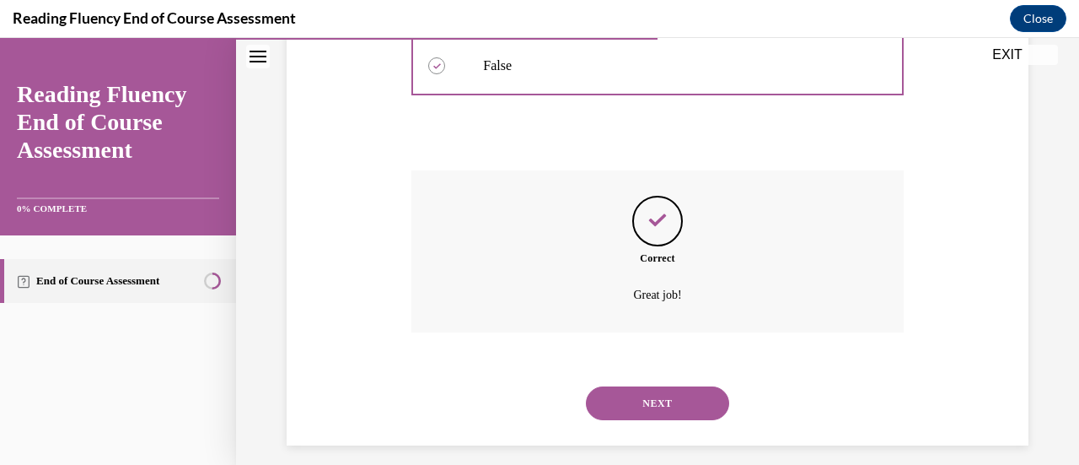
scroll to position [497, 0]
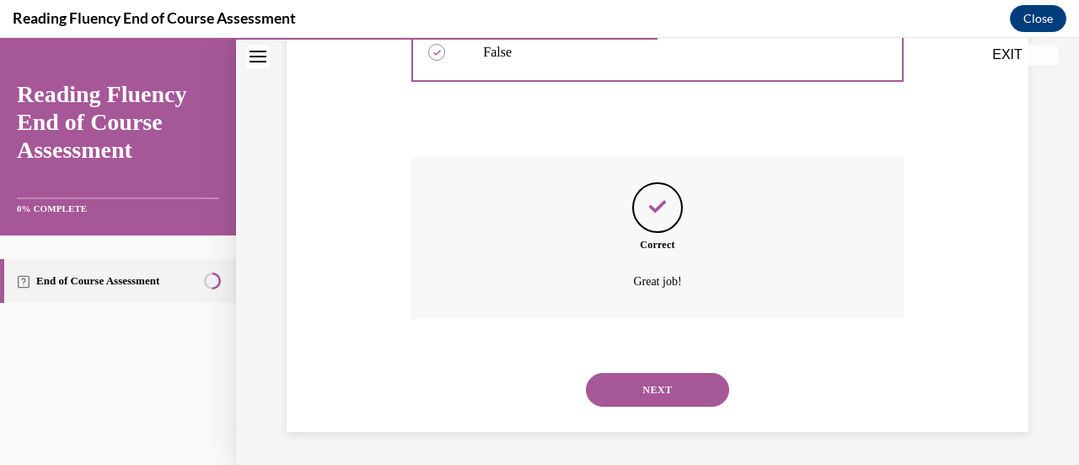
click at [658, 391] on button "NEXT" at bounding box center [657, 390] width 143 height 34
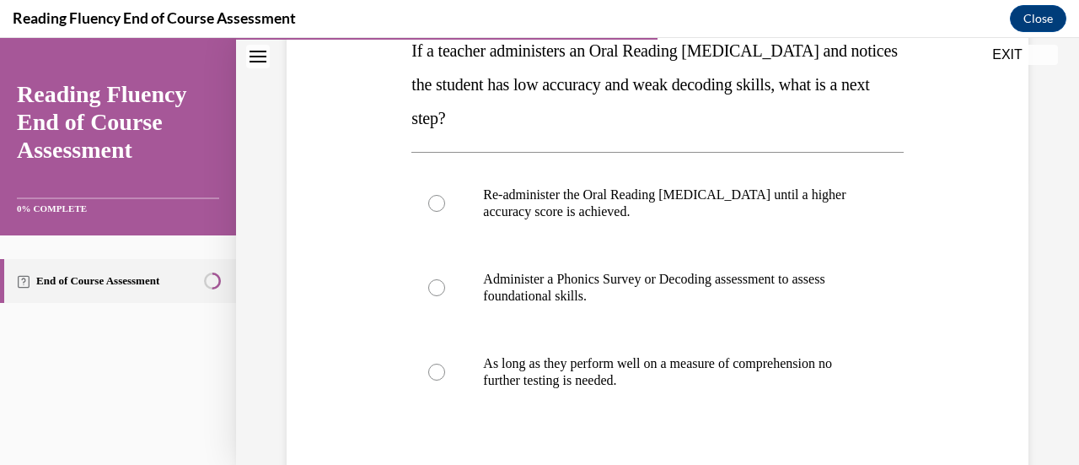
scroll to position [287, 0]
click at [634, 320] on label "Administer a Phonics Survey or Decoding assessment to assess foundational skill…" at bounding box center [656, 288] width 491 height 84
click at [445, 297] on input "Administer a Phonics Survey or Decoding assessment to assess foundational skill…" at bounding box center [436, 288] width 17 height 17
radio input "true"
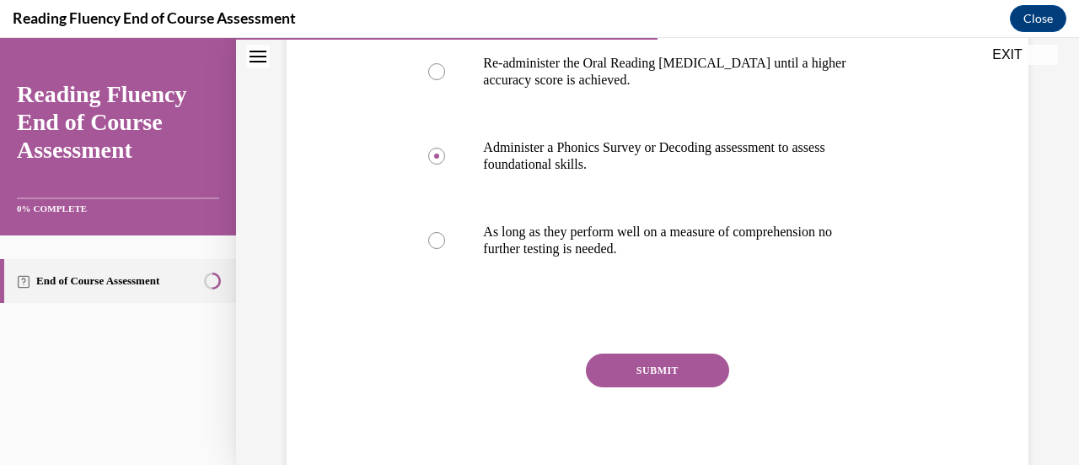
click at [624, 385] on button "SUBMIT" at bounding box center [657, 370] width 143 height 34
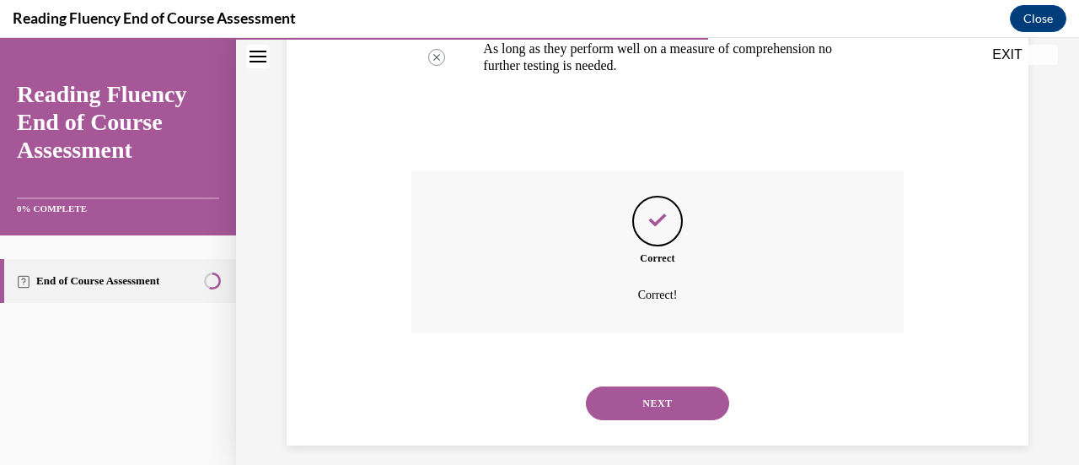
scroll to position [615, 0]
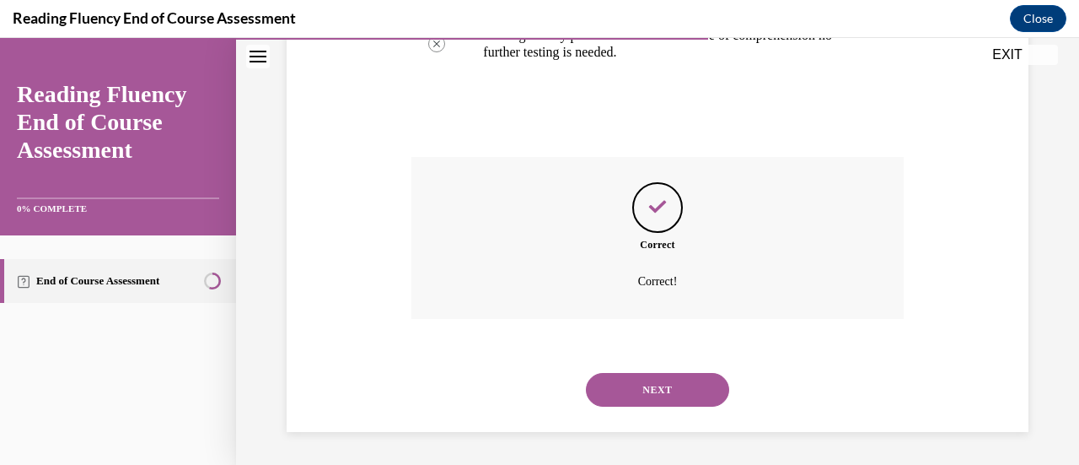
click at [626, 384] on button "NEXT" at bounding box center [657, 390] width 143 height 34
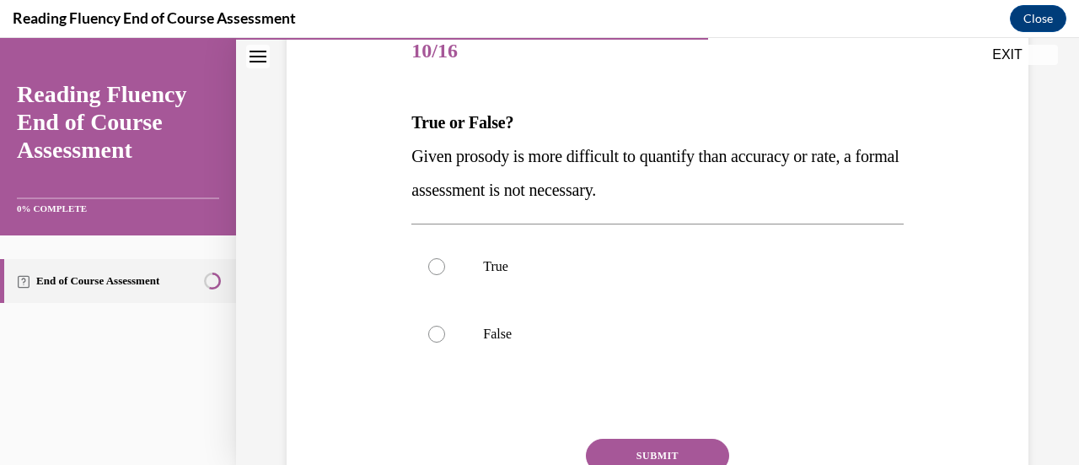
scroll to position [225, 0]
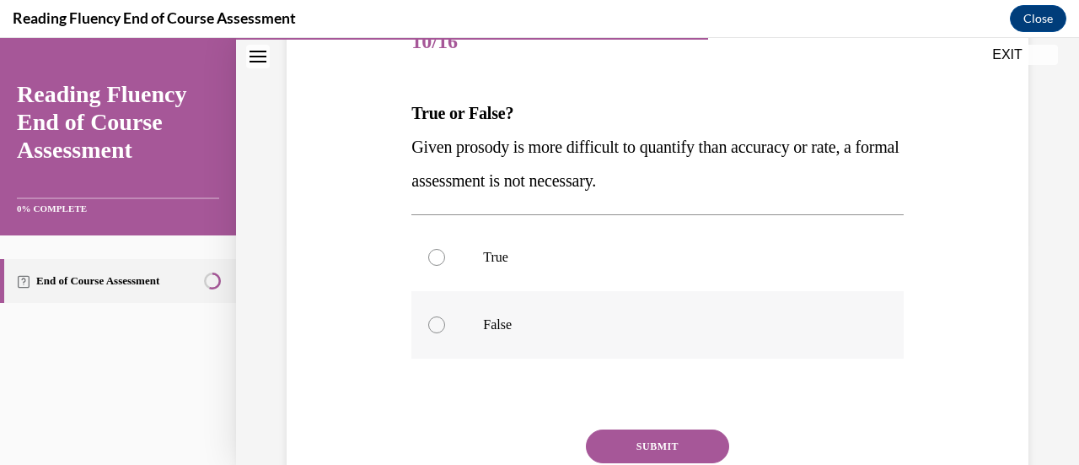
click at [475, 323] on label "False" at bounding box center [656, 324] width 491 height 67
click at [445, 323] on input "False" at bounding box center [436, 324] width 17 height 17
radio input "true"
click at [659, 453] on button "SUBMIT" at bounding box center [657, 446] width 143 height 34
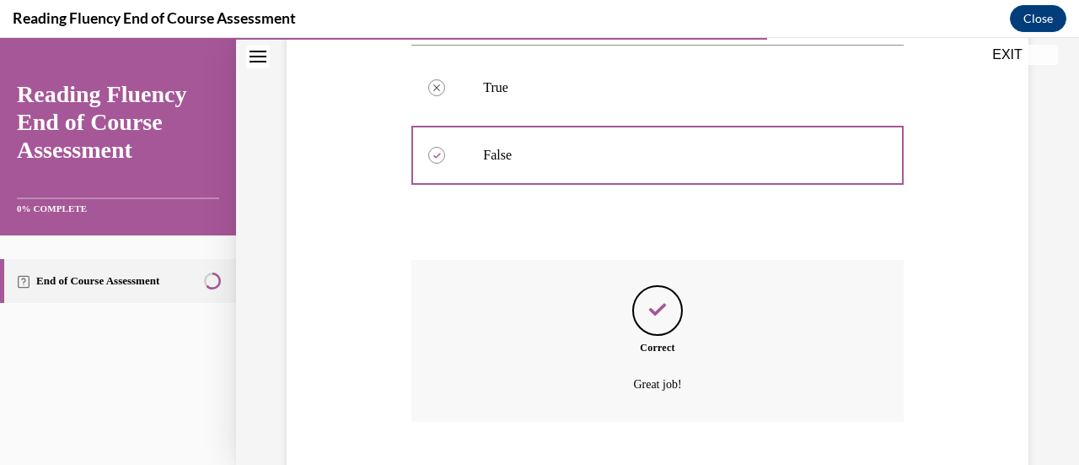
scroll to position [497, 0]
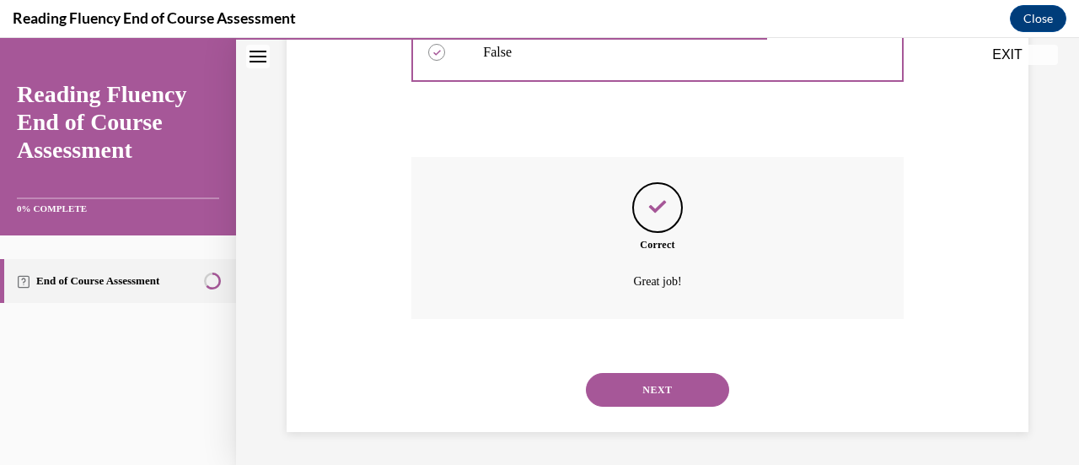
click at [650, 390] on button "NEXT" at bounding box center [657, 390] width 143 height 34
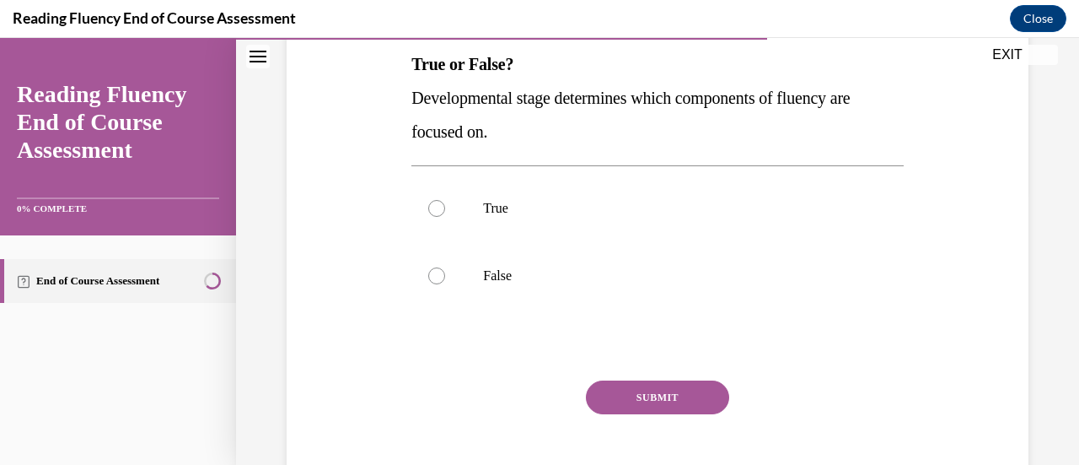
scroll to position [273, 0]
click at [502, 223] on label "True" at bounding box center [656, 208] width 491 height 67
click at [445, 217] on input "True" at bounding box center [436, 209] width 17 height 17
radio input "true"
click at [609, 404] on button "SUBMIT" at bounding box center [657, 398] width 143 height 34
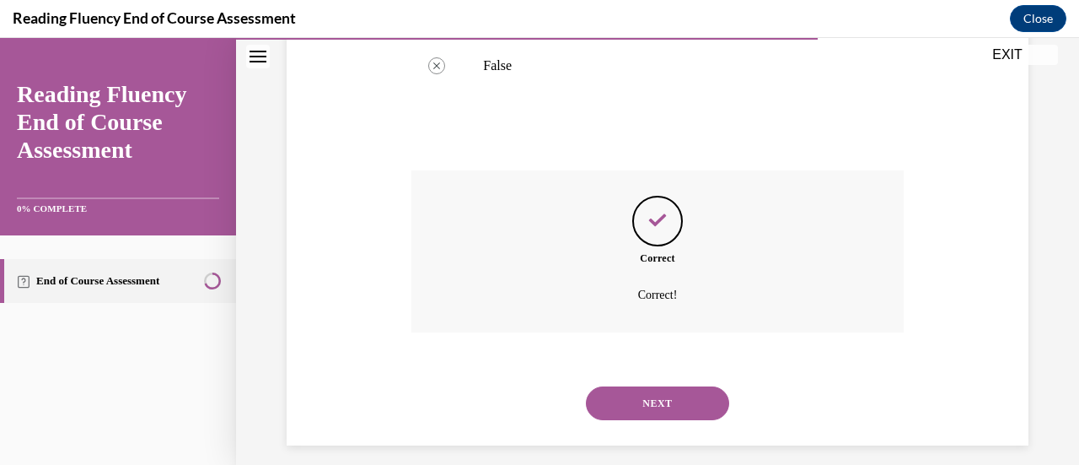
scroll to position [497, 0]
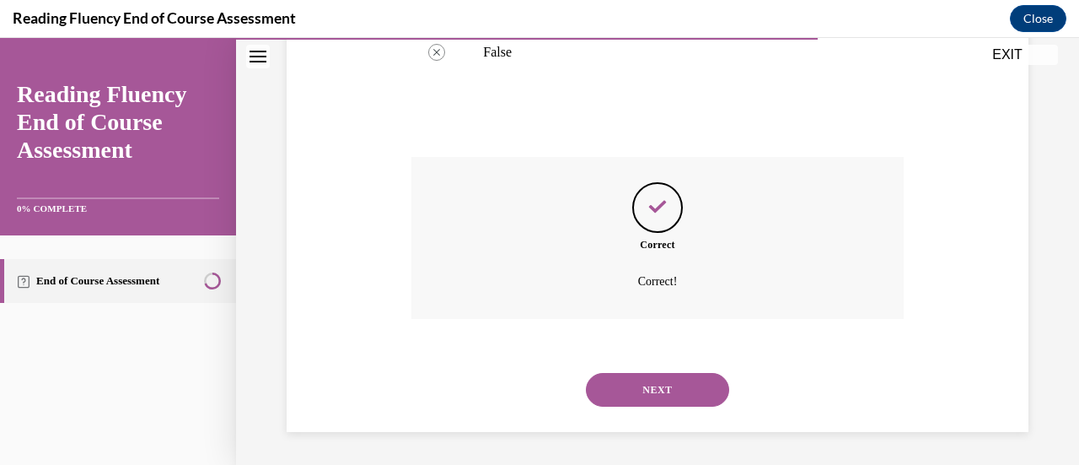
click at [609, 404] on button "NEXT" at bounding box center [657, 390] width 143 height 34
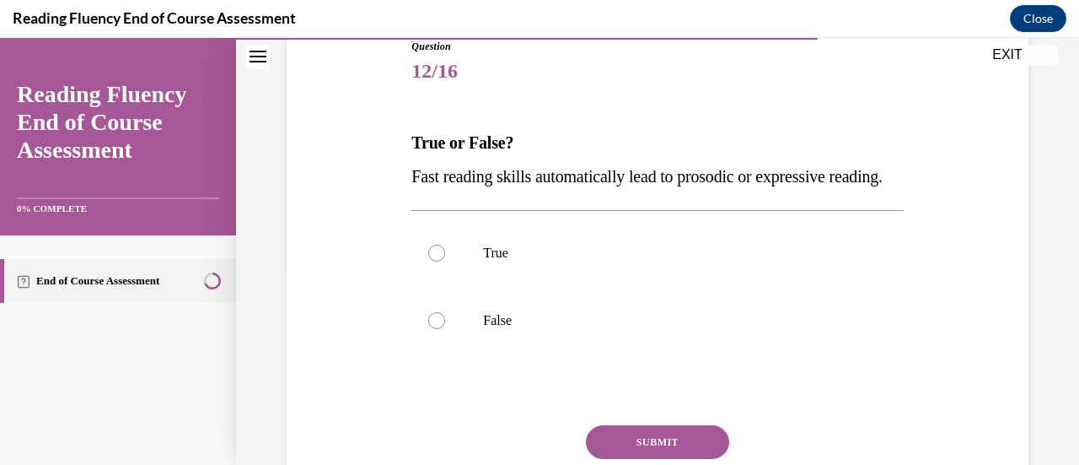
scroll to position [200, 0]
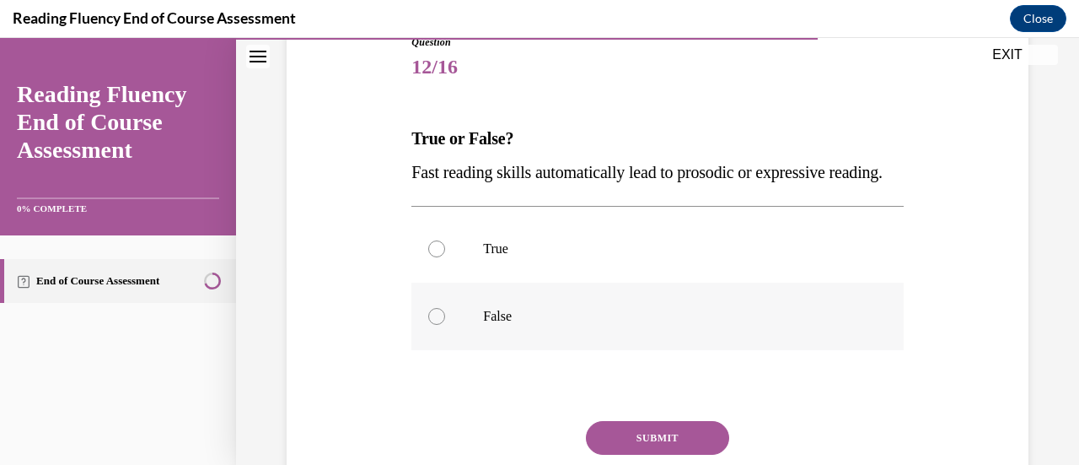
click at [475, 319] on label "False" at bounding box center [656, 315] width 491 height 67
click at [445, 319] on input "False" at bounding box center [436, 316] width 17 height 17
radio input "true"
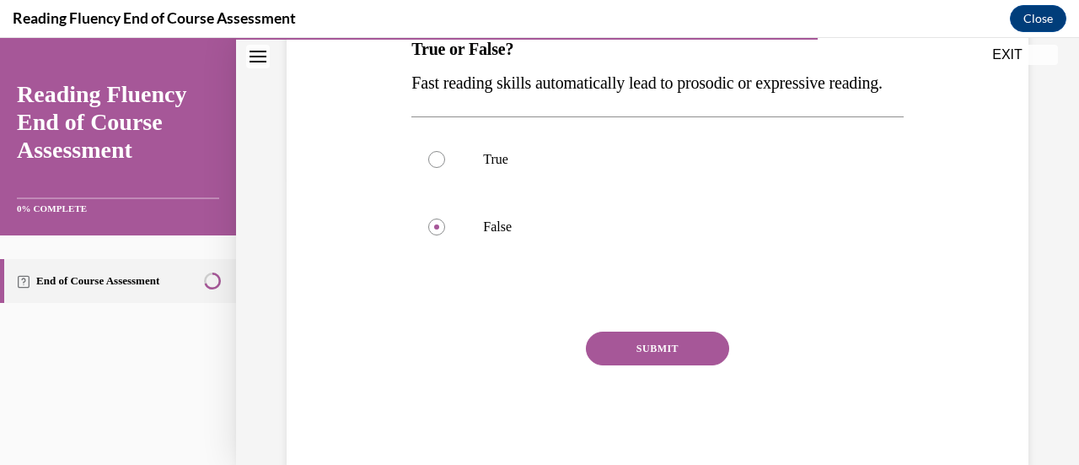
click at [596, 365] on button "SUBMIT" at bounding box center [657, 348] width 143 height 34
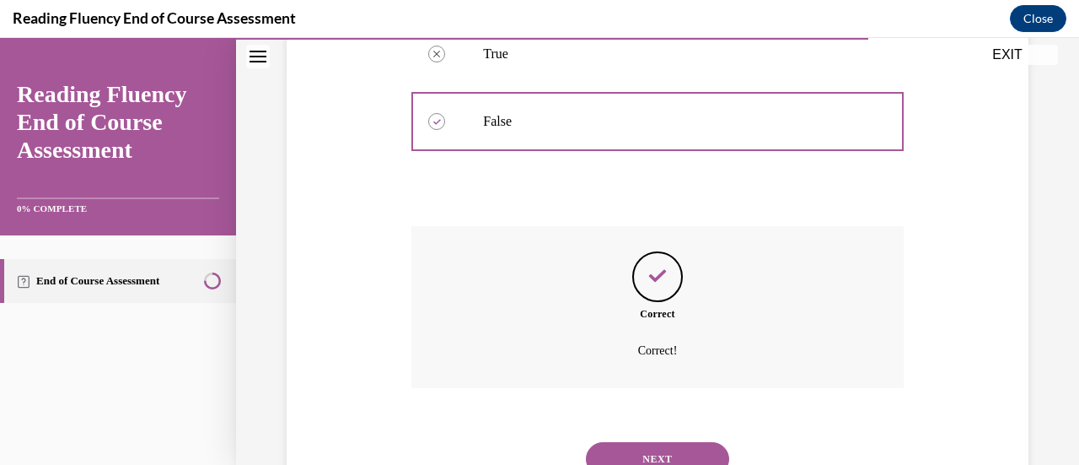
scroll to position [497, 0]
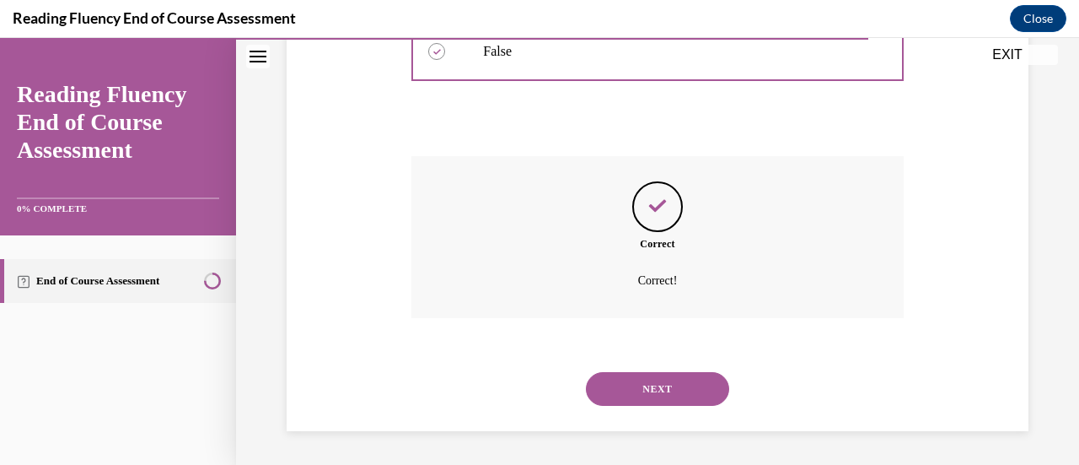
click at [613, 407] on div "NEXT" at bounding box center [656, 388] width 491 height 67
click at [619, 404] on button "NEXT" at bounding box center [657, 389] width 143 height 34
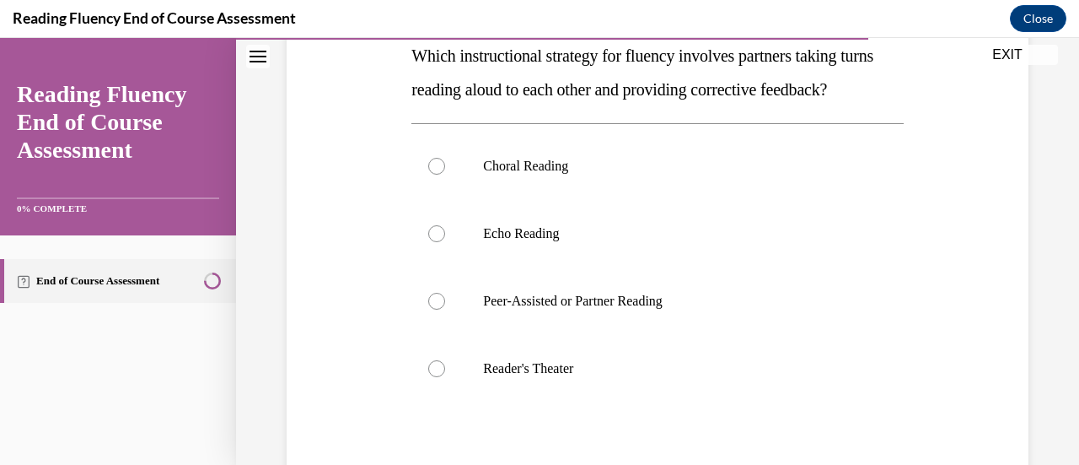
scroll to position [283, 0]
click at [594, 334] on label "Peer-Assisted or Partner Reading" at bounding box center [656, 299] width 491 height 67
click at [445, 309] on input "Peer-Assisted or Partner Reading" at bounding box center [436, 300] width 17 height 17
radio input "true"
drag, startPoint x: 594, startPoint y: 362, endPoint x: 582, endPoint y: 405, distance: 44.8
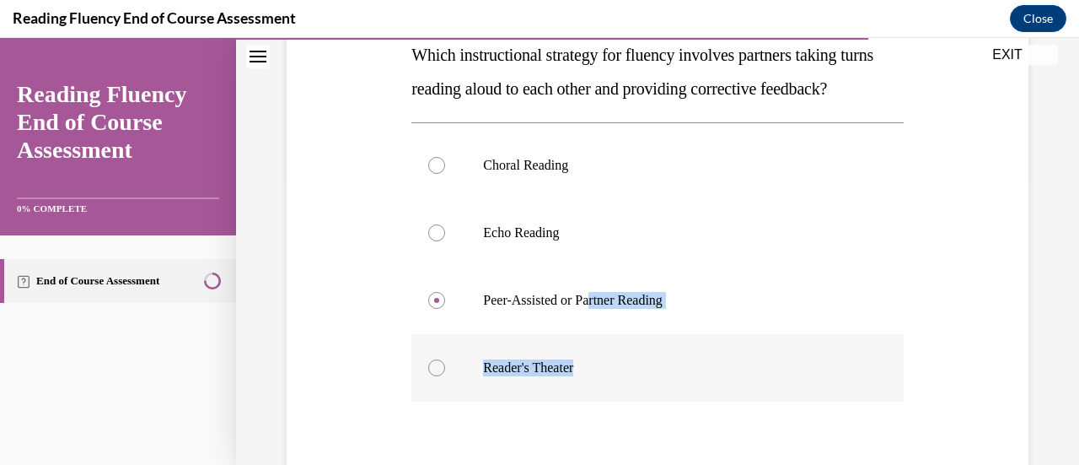
click at [582, 401] on div "Choral Reading Echo Reading Peer-Assisted or Partner Reading Reader's Theater" at bounding box center [656, 267] width 491 height 270
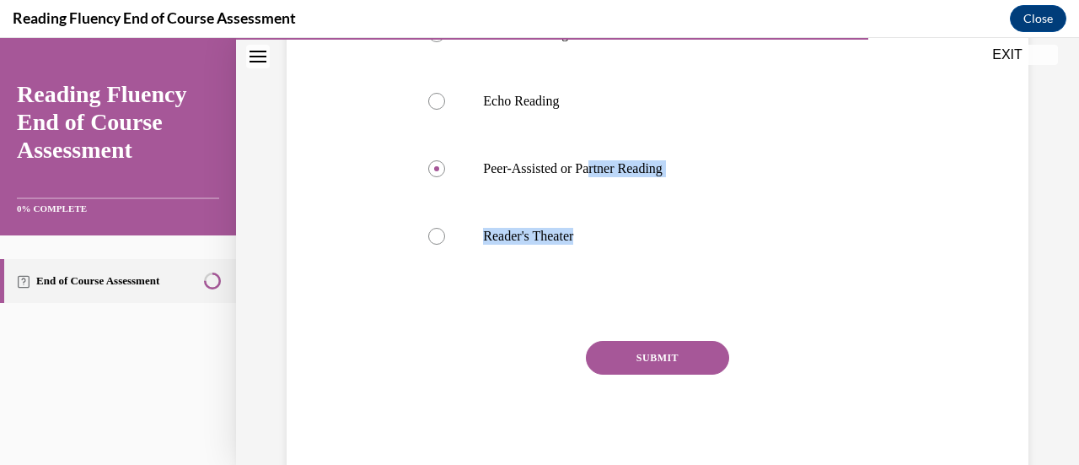
click at [636, 374] on button "SUBMIT" at bounding box center [657, 358] width 143 height 34
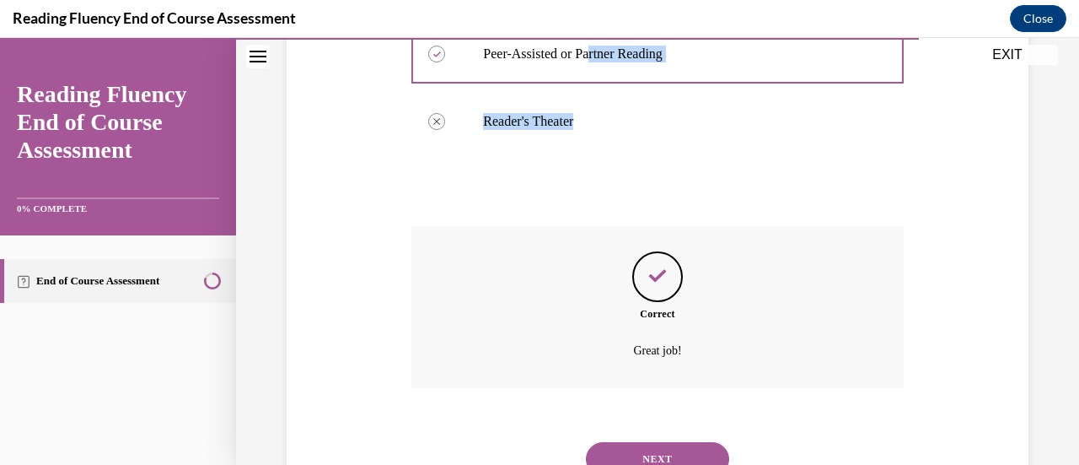
scroll to position [632, 0]
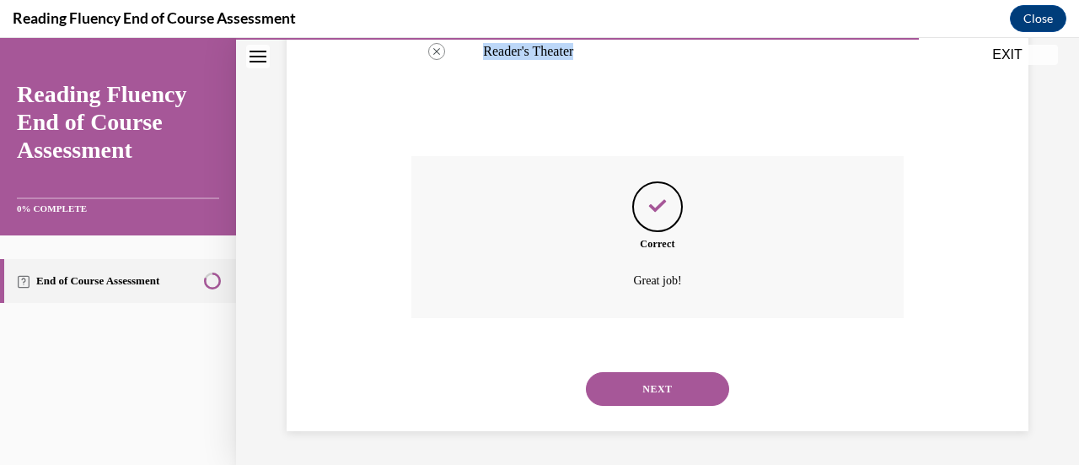
click at [661, 392] on button "NEXT" at bounding box center [657, 389] width 143 height 34
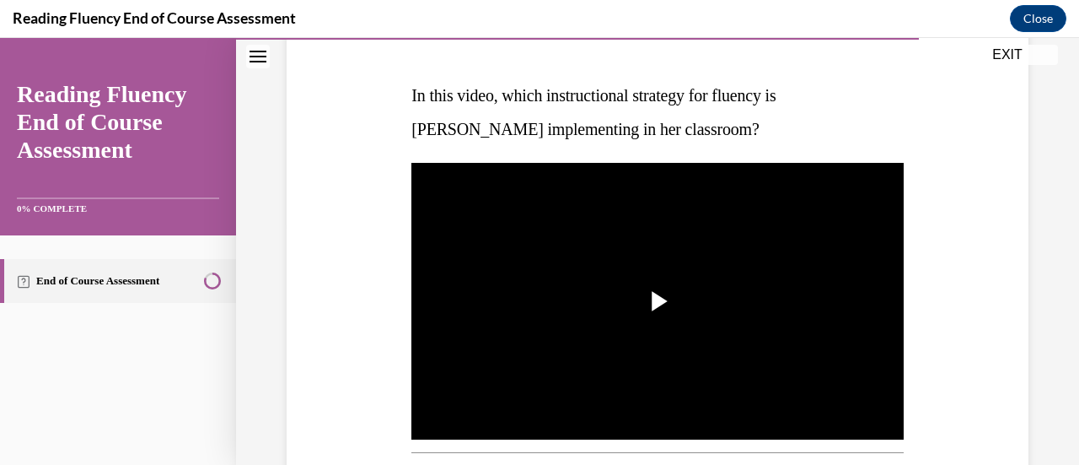
scroll to position [243, 0]
click at [658, 301] on span "Video player" at bounding box center [658, 301] width 0 height 0
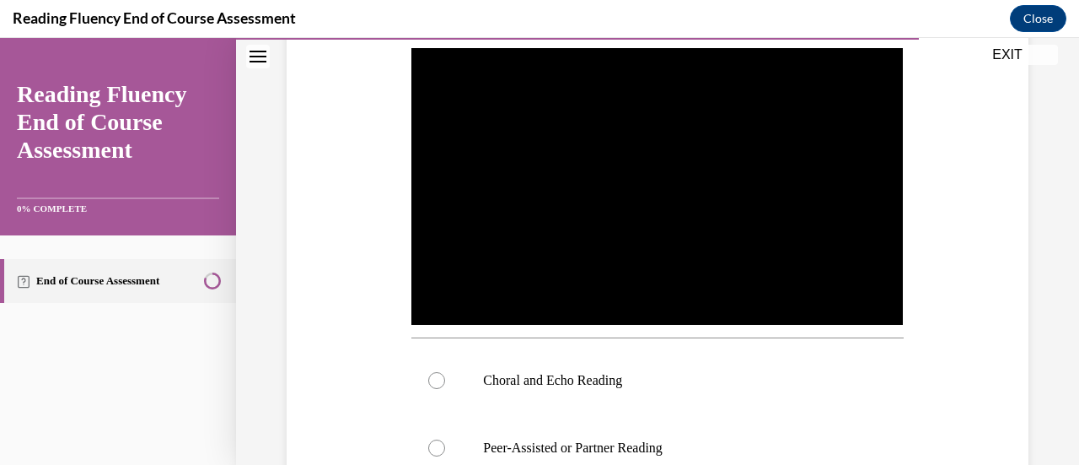
scroll to position [356, 0]
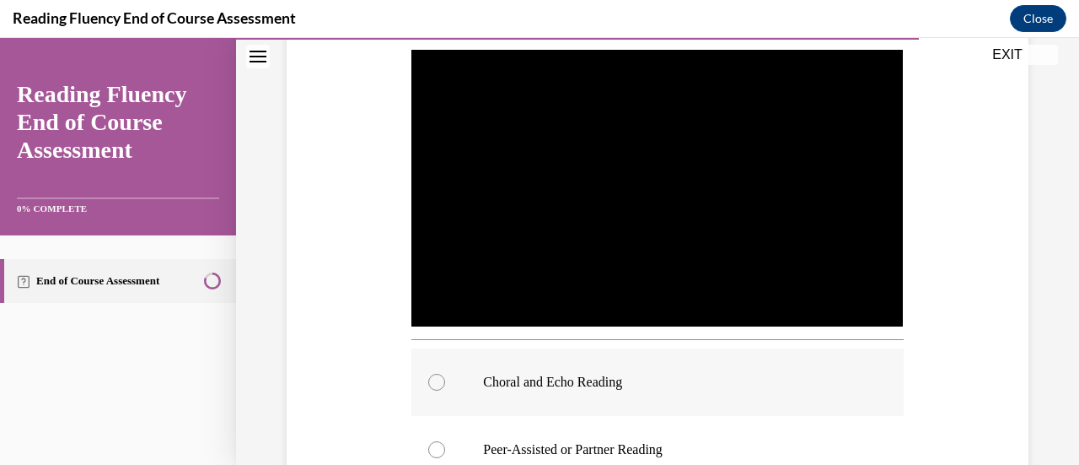
click at [572, 379] on p "Choral and Echo Reading" at bounding box center [672, 381] width 378 height 17
click at [445, 379] on input "Choral and Echo Reading" at bounding box center [436, 381] width 17 height 17
radio input "true"
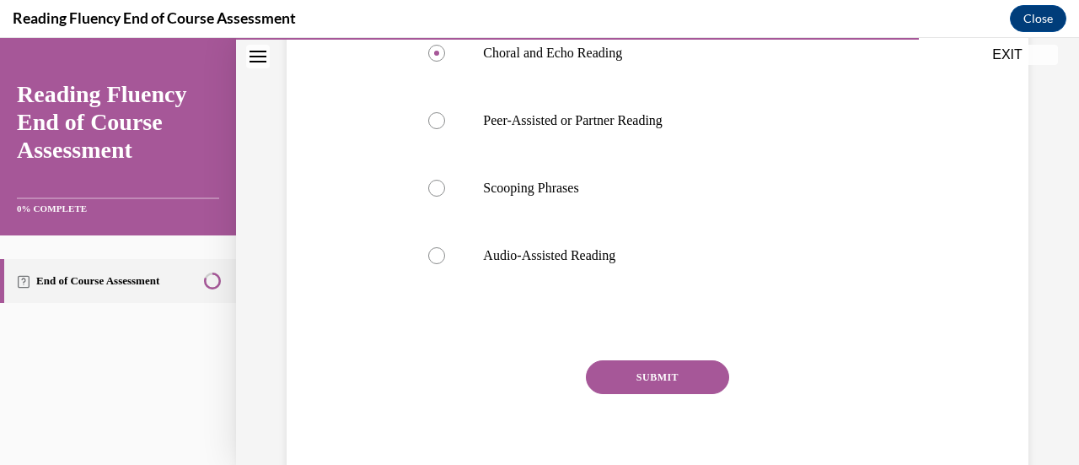
click at [624, 379] on button "SUBMIT" at bounding box center [657, 377] width 143 height 34
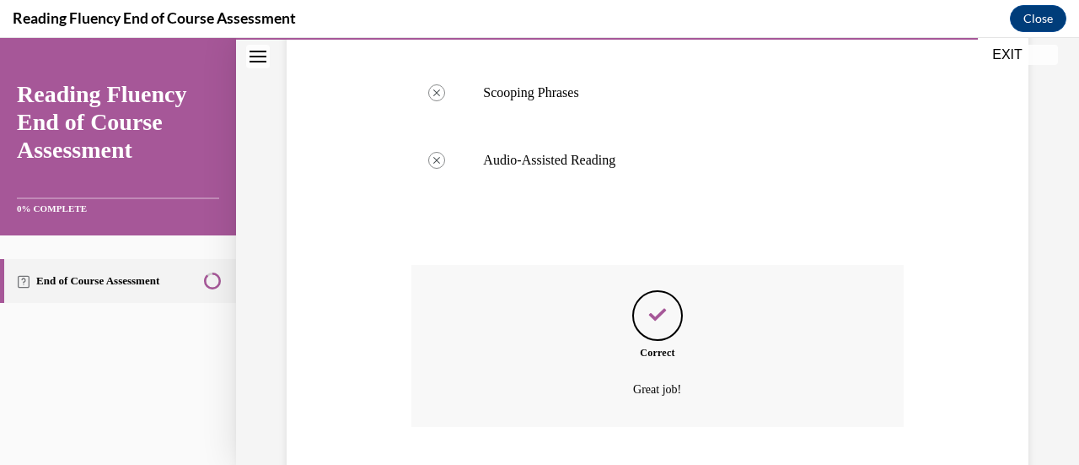
scroll to position [883, 0]
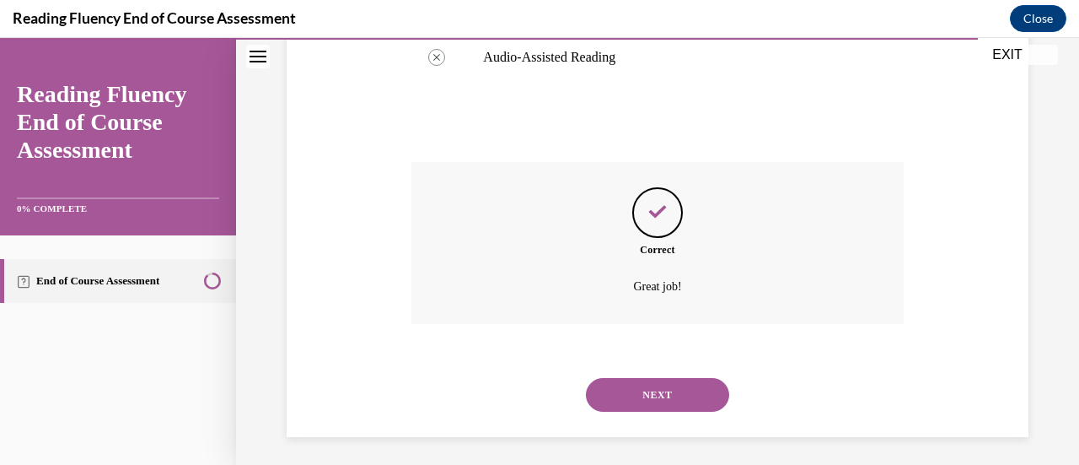
click at [626, 405] on div "NEXT" at bounding box center [656, 394] width 491 height 67
click at [639, 399] on button "NEXT" at bounding box center [657, 395] width 143 height 34
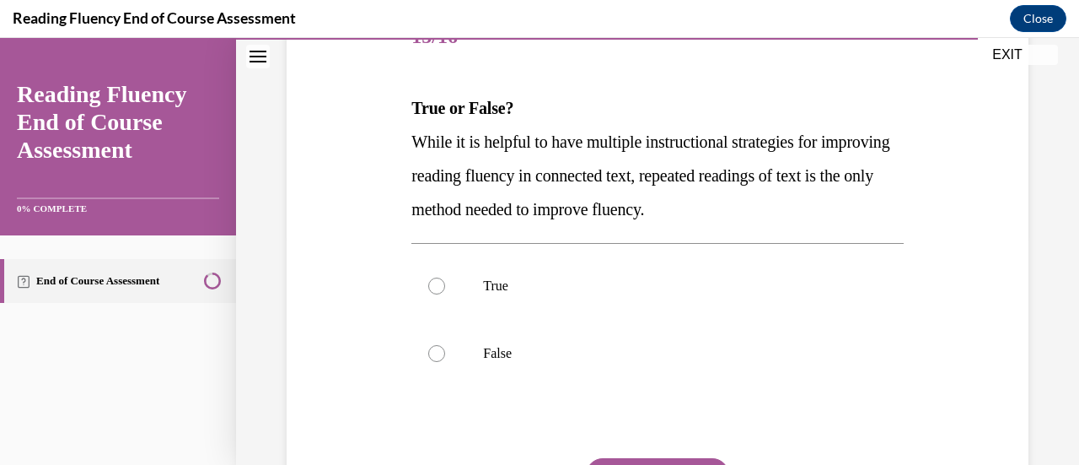
scroll to position [231, 0]
click at [619, 358] on p "False" at bounding box center [672, 352] width 378 height 17
click at [445, 358] on input "False" at bounding box center [436, 352] width 17 height 17
radio input "true"
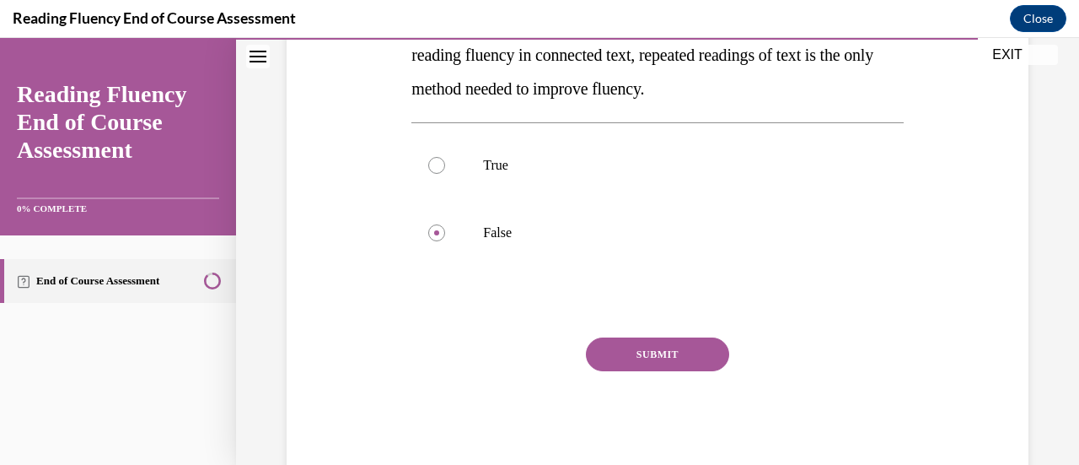
click at [631, 343] on button "SUBMIT" at bounding box center [657, 354] width 143 height 34
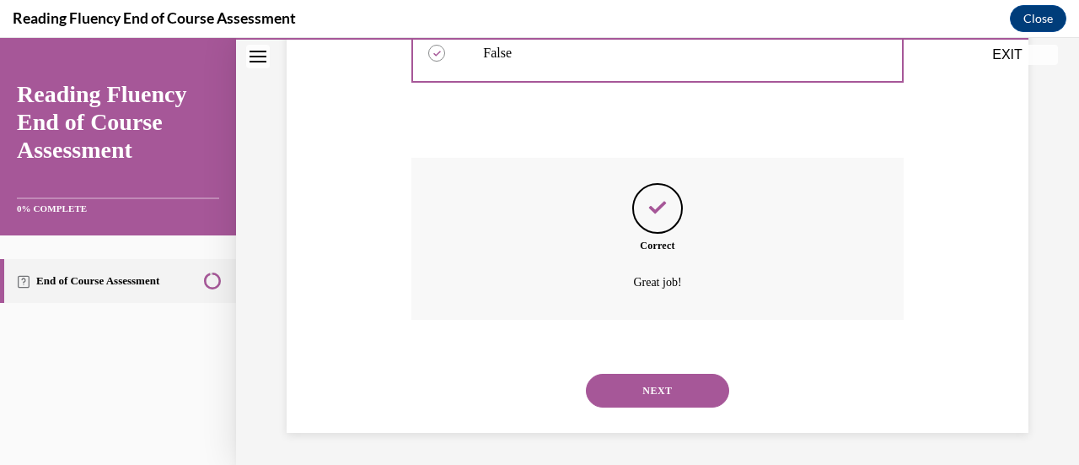
scroll to position [531, 0]
click at [634, 384] on button "NEXT" at bounding box center [657, 390] width 143 height 34
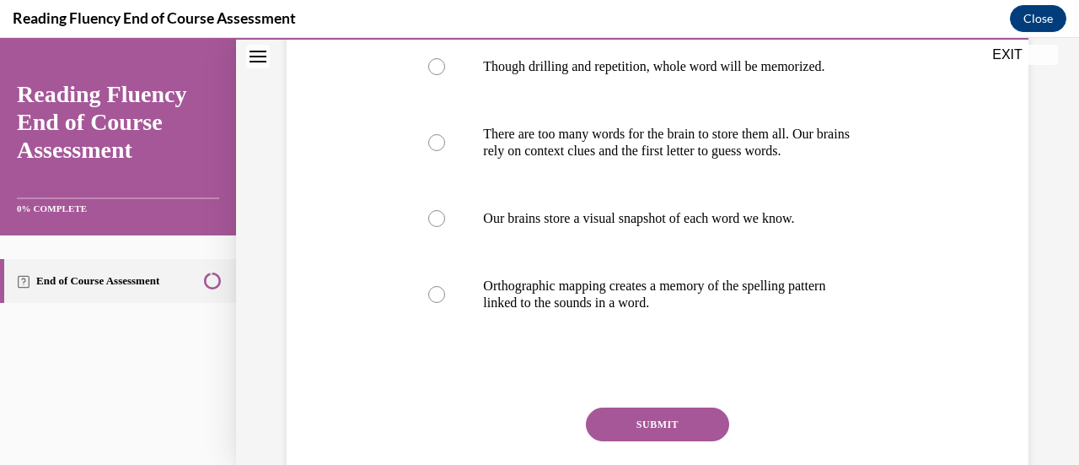
scroll to position [355, 0]
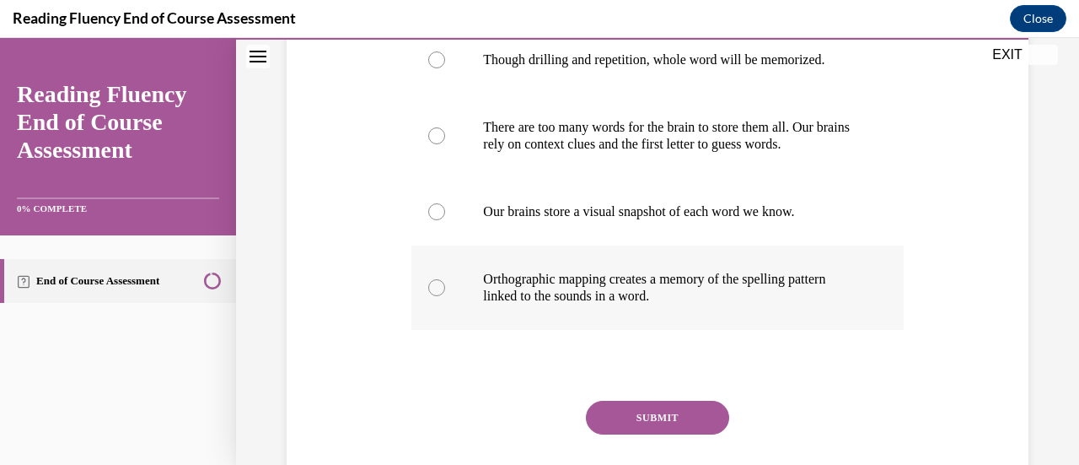
click at [629, 308] on label "Orthographic mapping creates a memory of the spelling pattern linked to the sou…" at bounding box center [656, 287] width 491 height 84
click at [445, 296] on input "Orthographic mapping creates a memory of the spelling pattern linked to the sou…" at bounding box center [436, 287] width 17 height 17
radio input "true"
click at [631, 426] on button "SUBMIT" at bounding box center [657, 417] width 143 height 34
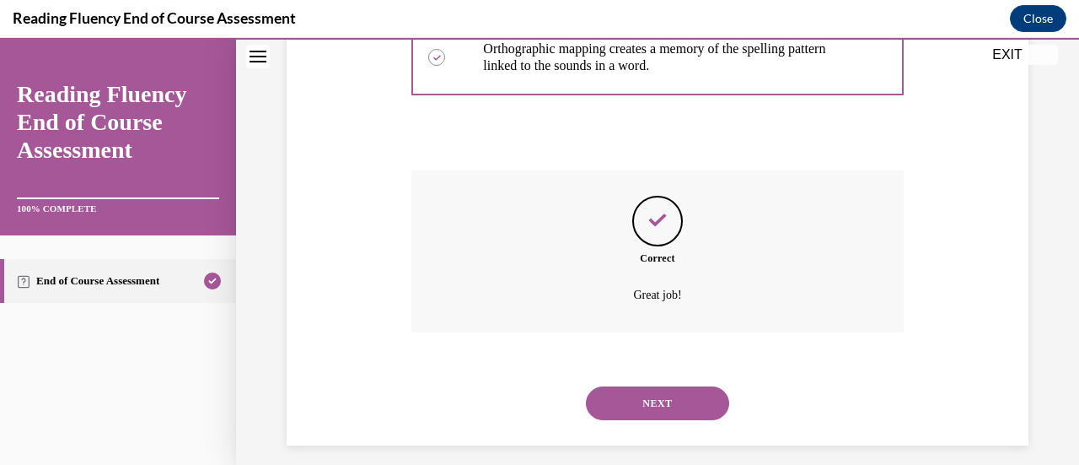
scroll to position [599, 0]
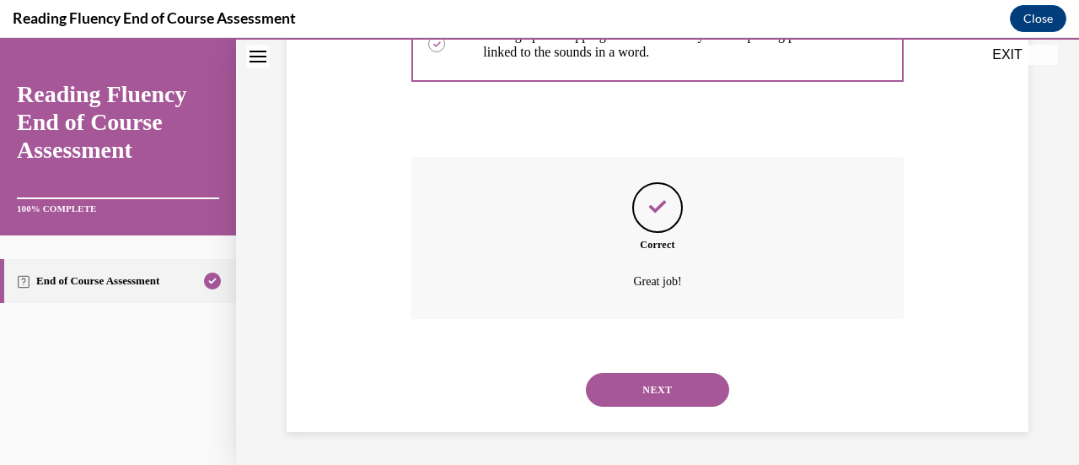
click at [631, 384] on button "NEXT" at bounding box center [657, 390] width 143 height 34
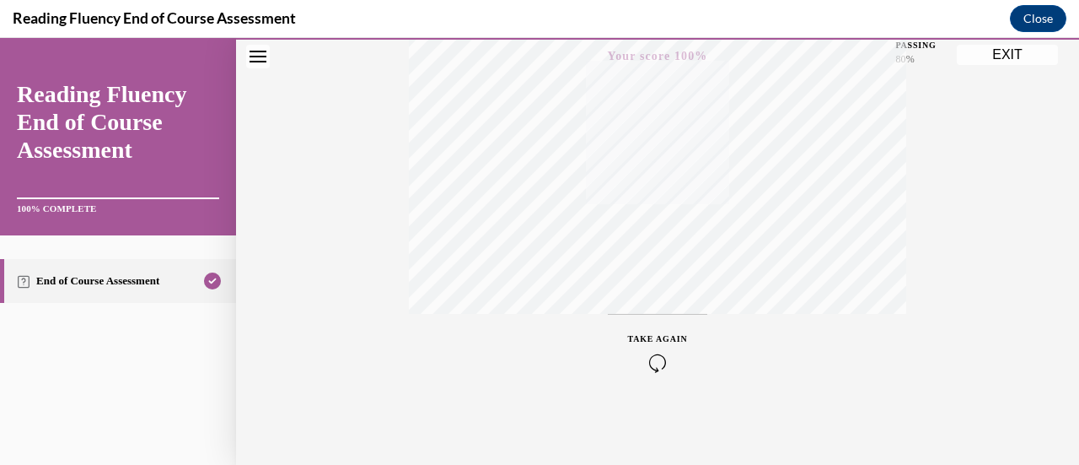
scroll to position [0, 0]
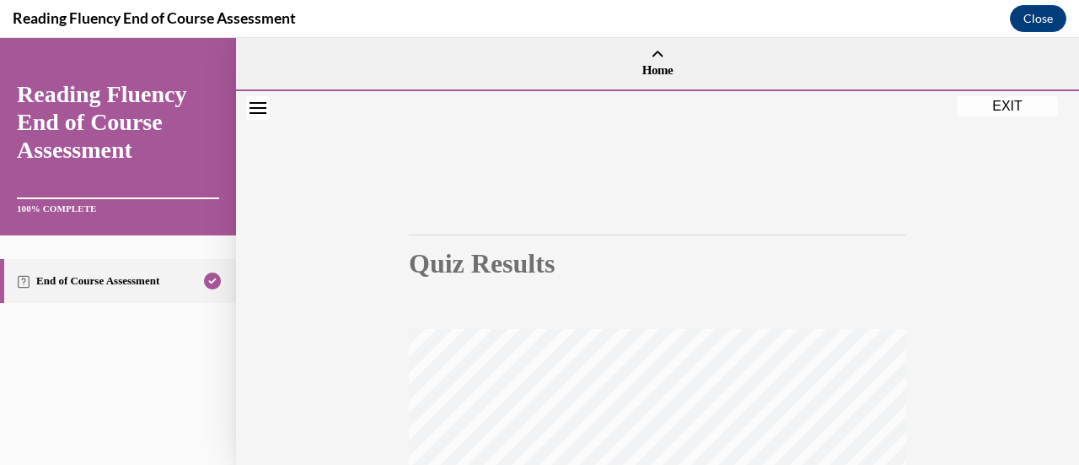
click at [1000, 96] on button "EXIT" at bounding box center [1007, 106] width 101 height 20
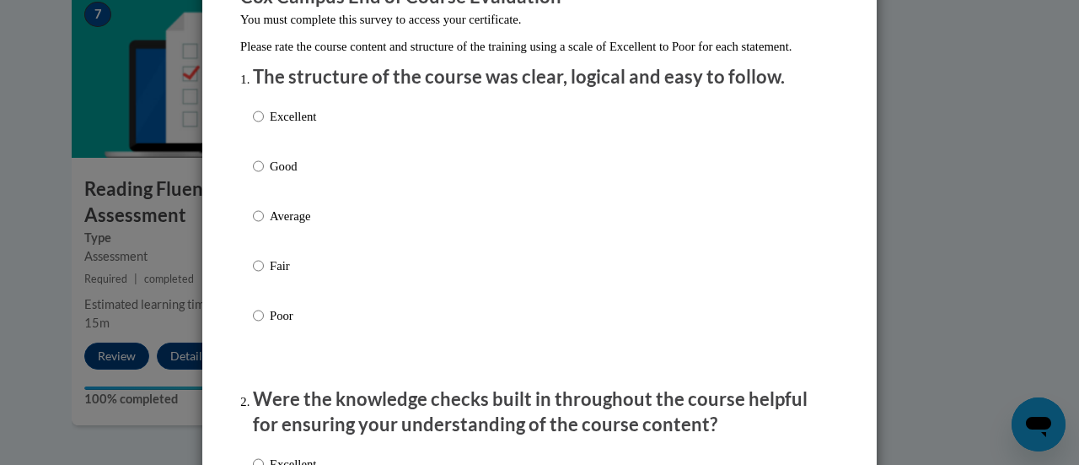
scroll to position [193, 0]
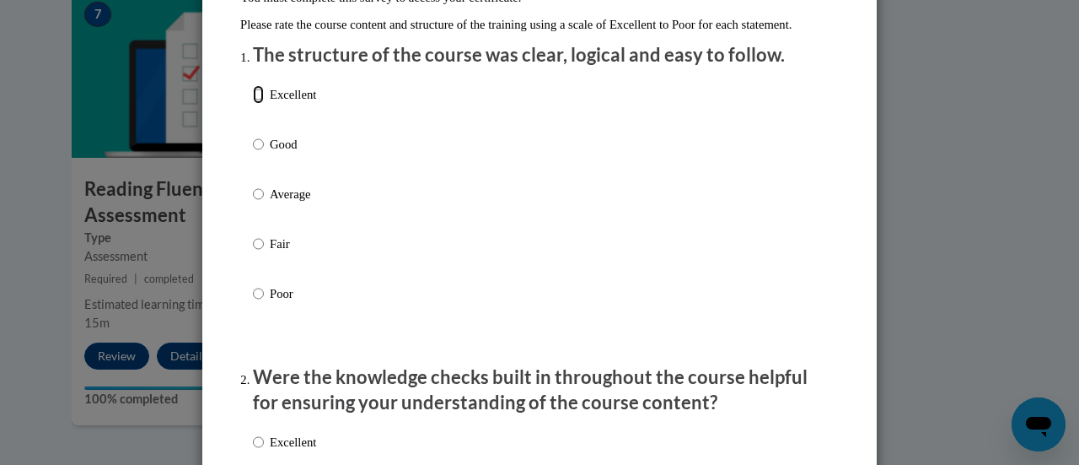
click at [256, 104] on input "Excellent" at bounding box center [258, 94] width 11 height 19
radio input "true"
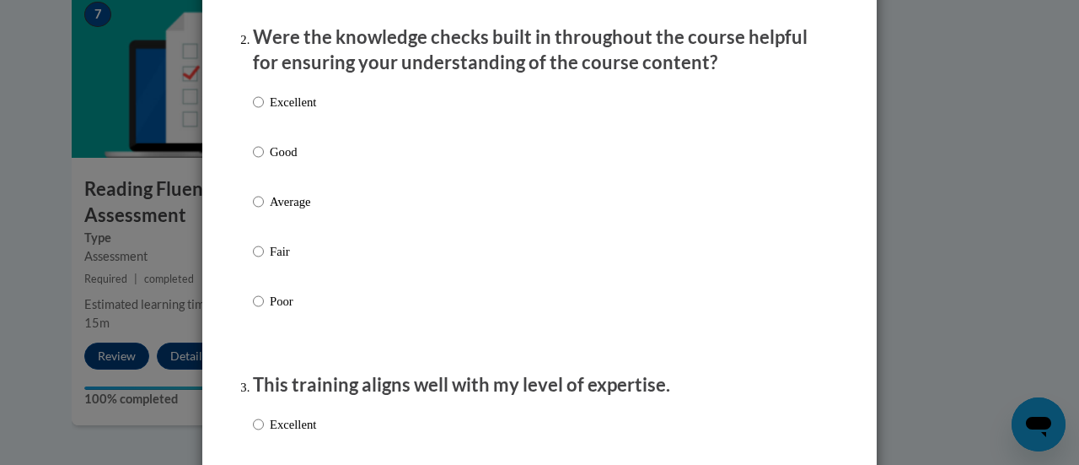
scroll to position [543, 0]
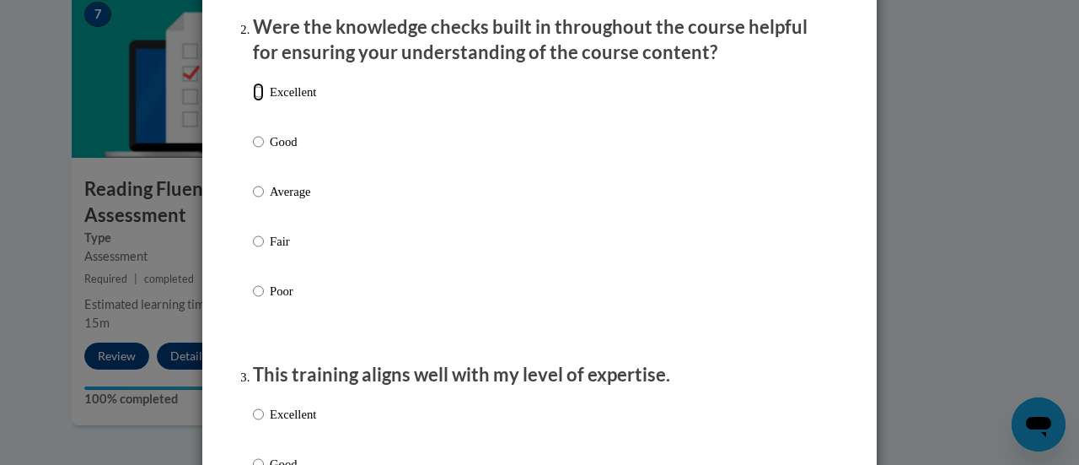
click at [256, 101] on input "Excellent" at bounding box center [258, 92] width 11 height 19
radio input "true"
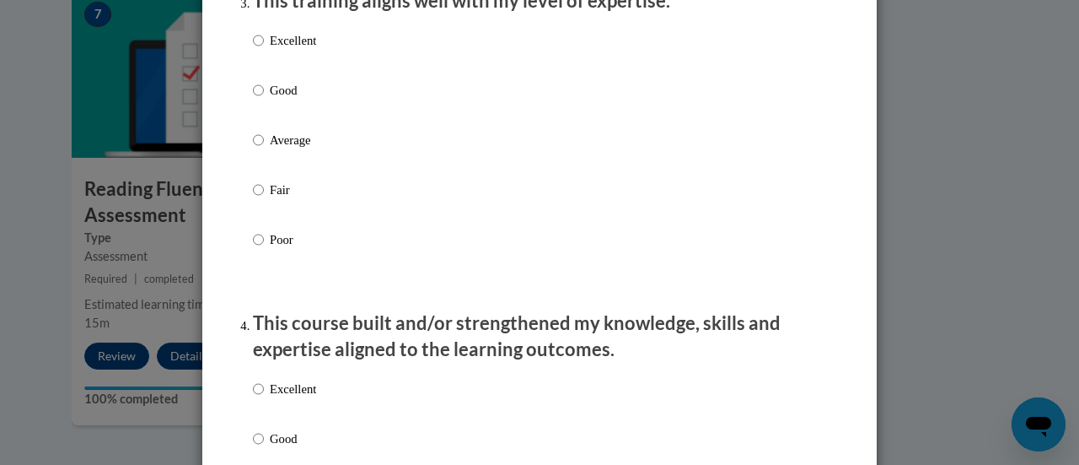
scroll to position [917, 0]
click at [270, 49] on p "Excellent" at bounding box center [293, 39] width 46 height 19
click at [264, 49] on input "Excellent" at bounding box center [258, 39] width 11 height 19
radio input "true"
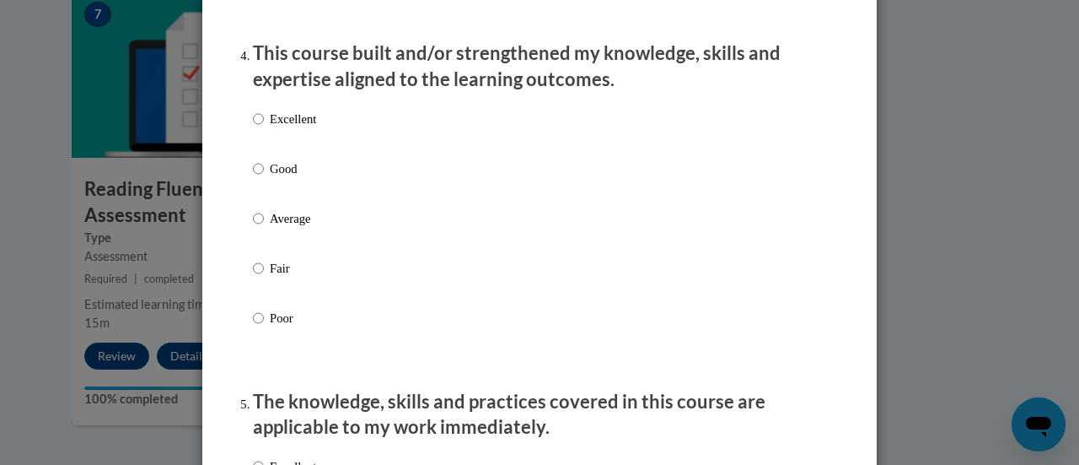
scroll to position [1187, 0]
click at [275, 127] on p "Excellent" at bounding box center [293, 118] width 46 height 19
click at [264, 127] on input "Excellent" at bounding box center [258, 118] width 11 height 19
radio input "true"
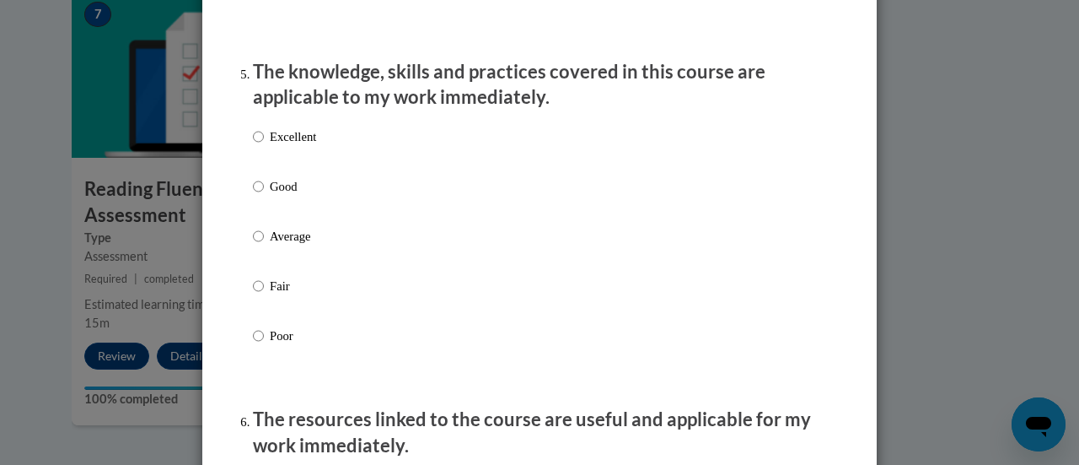
click at [261, 158] on label "Excellent" at bounding box center [284, 150] width 63 height 46
click at [261, 146] on input "Excellent" at bounding box center [258, 136] width 11 height 19
radio input "true"
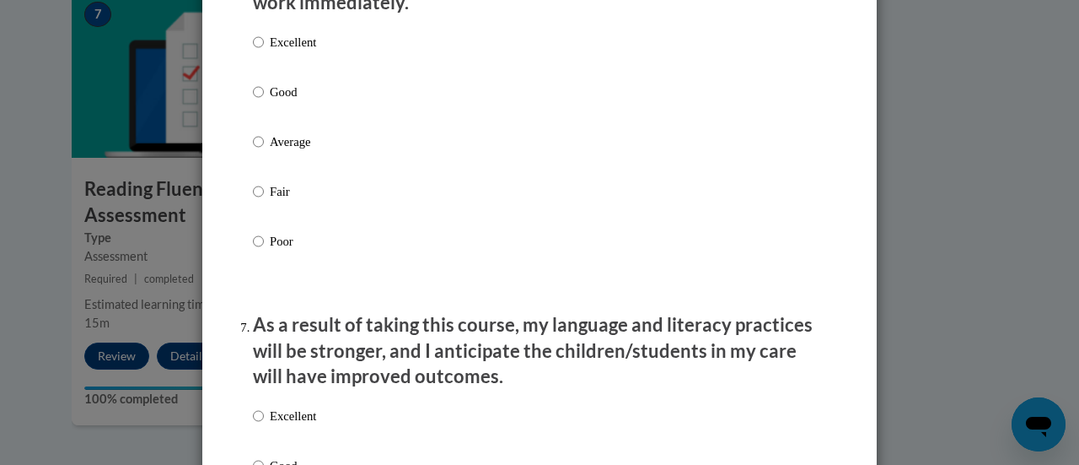
scroll to position [1939, 0]
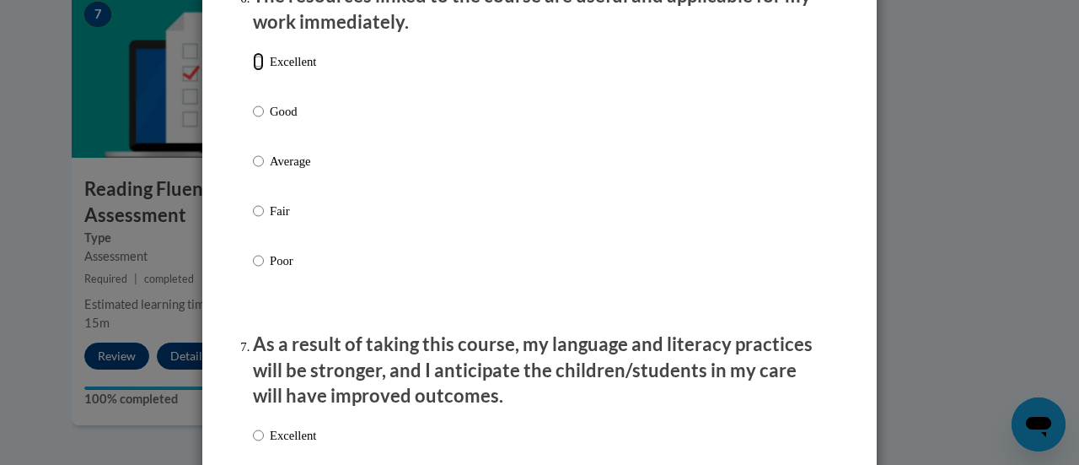
click at [253, 71] on input "Excellent" at bounding box center [258, 61] width 11 height 19
radio input "true"
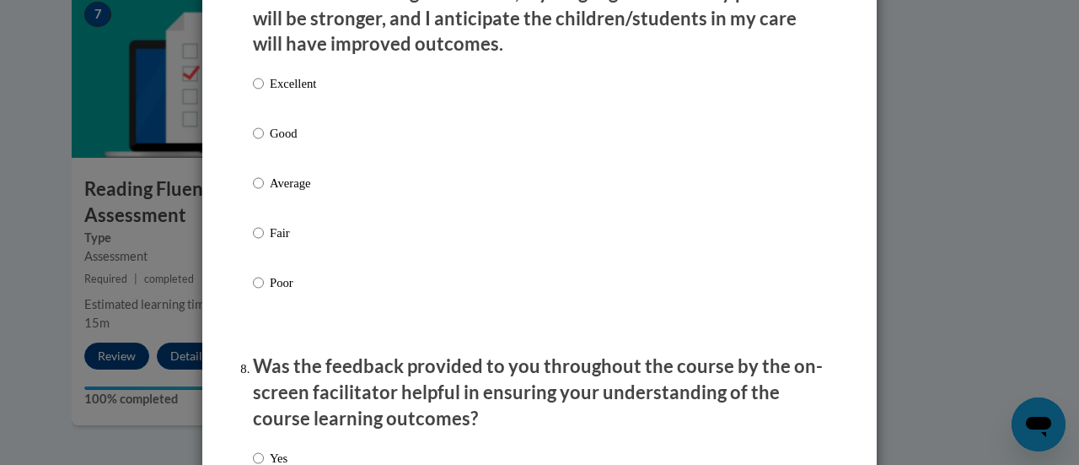
scroll to position [2291, 0]
click at [258, 107] on label "Excellent" at bounding box center [284, 96] width 63 height 46
click at [258, 92] on input "Excellent" at bounding box center [258, 82] width 11 height 19
radio input "true"
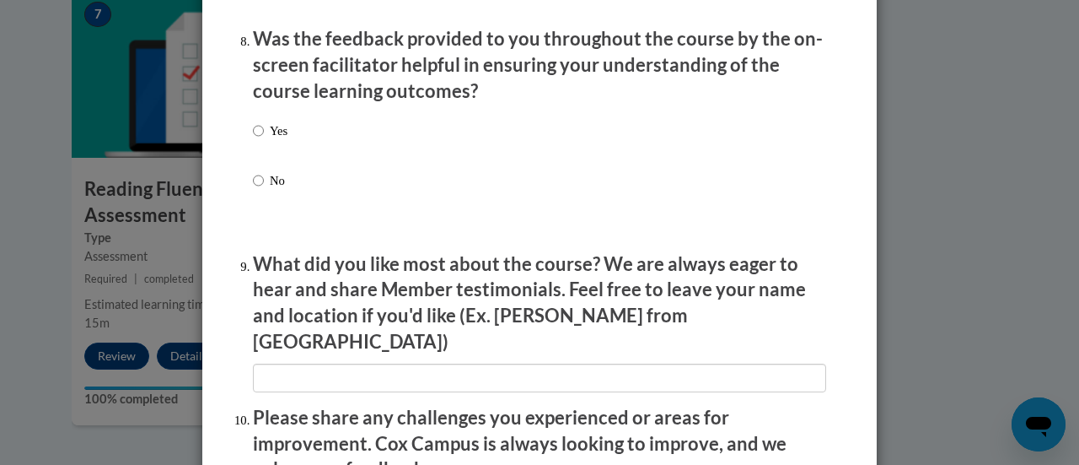
scroll to position [2619, 0]
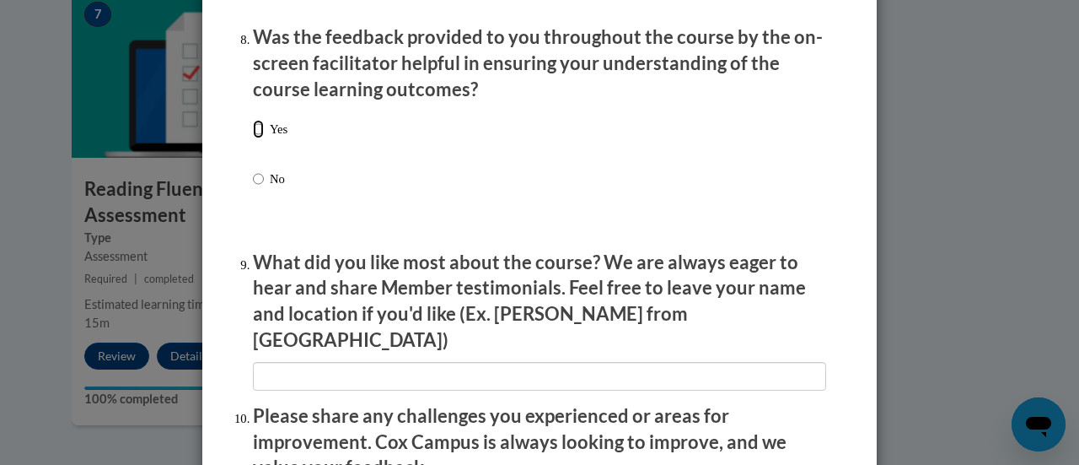
click at [253, 138] on input "Yes" at bounding box center [258, 129] width 11 height 19
radio input "true"
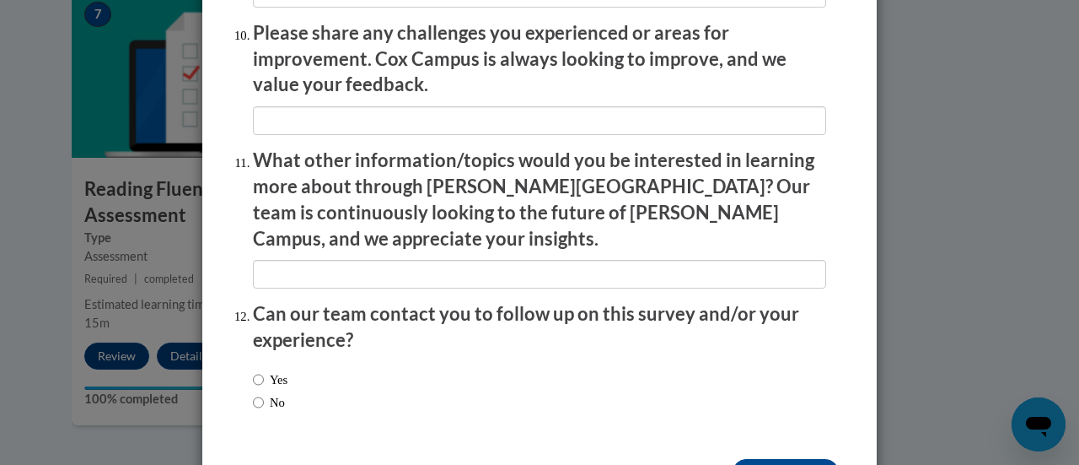
scroll to position [3041, 0]
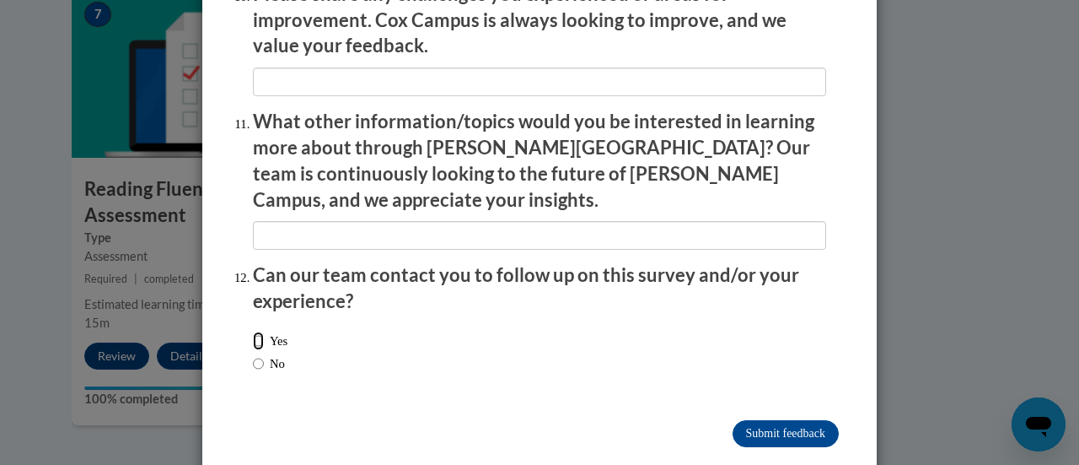
click at [253, 331] on input "Yes" at bounding box center [258, 340] width 11 height 19
radio input "true"
click at [737, 420] on input "Submit feedback" at bounding box center [786, 433] width 106 height 27
